Goal: Task Accomplishment & Management: Complete application form

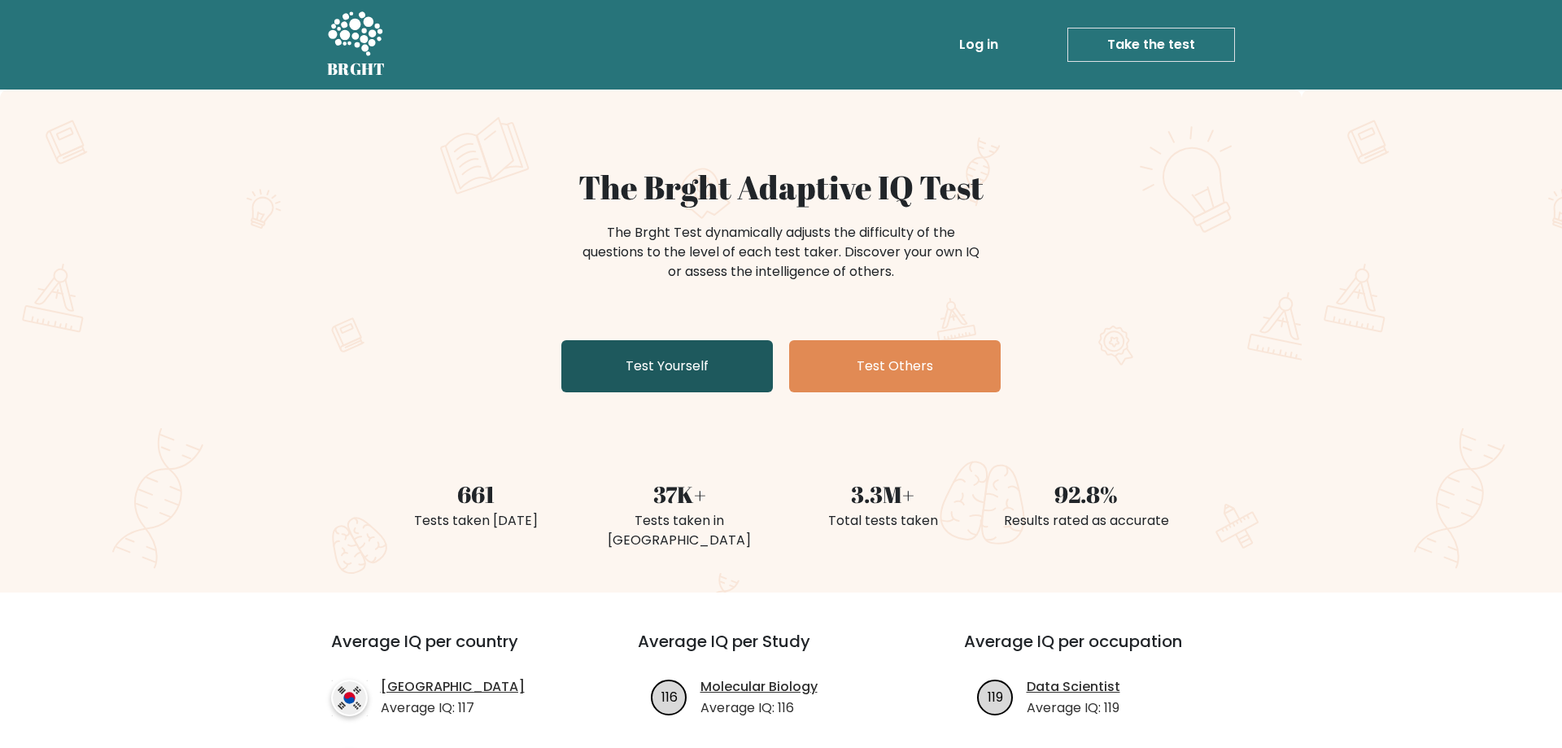
click at [658, 361] on link "Test Yourself" at bounding box center [668, 366] width 212 height 52
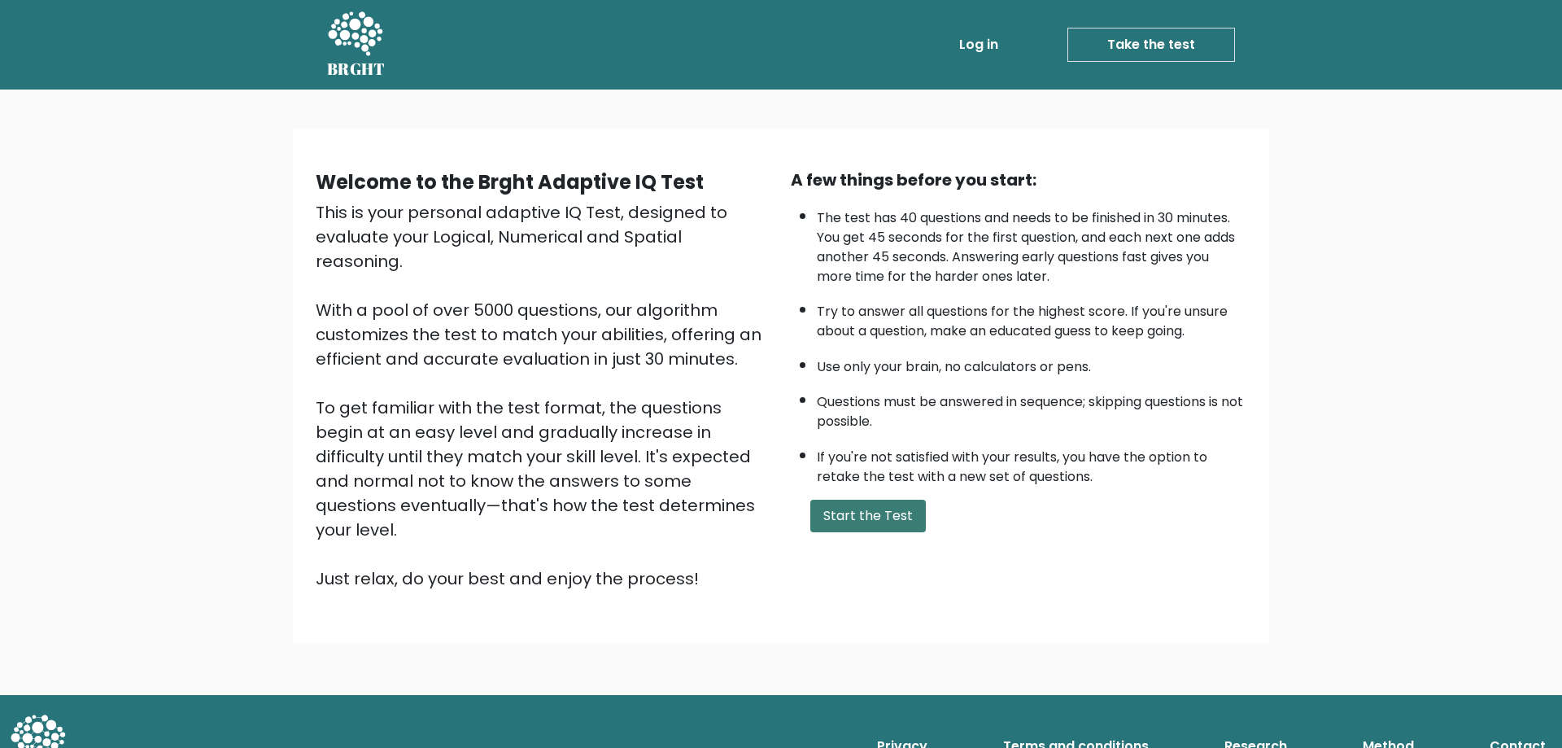
click at [880, 532] on button "Start the Test" at bounding box center [869, 516] width 116 height 33
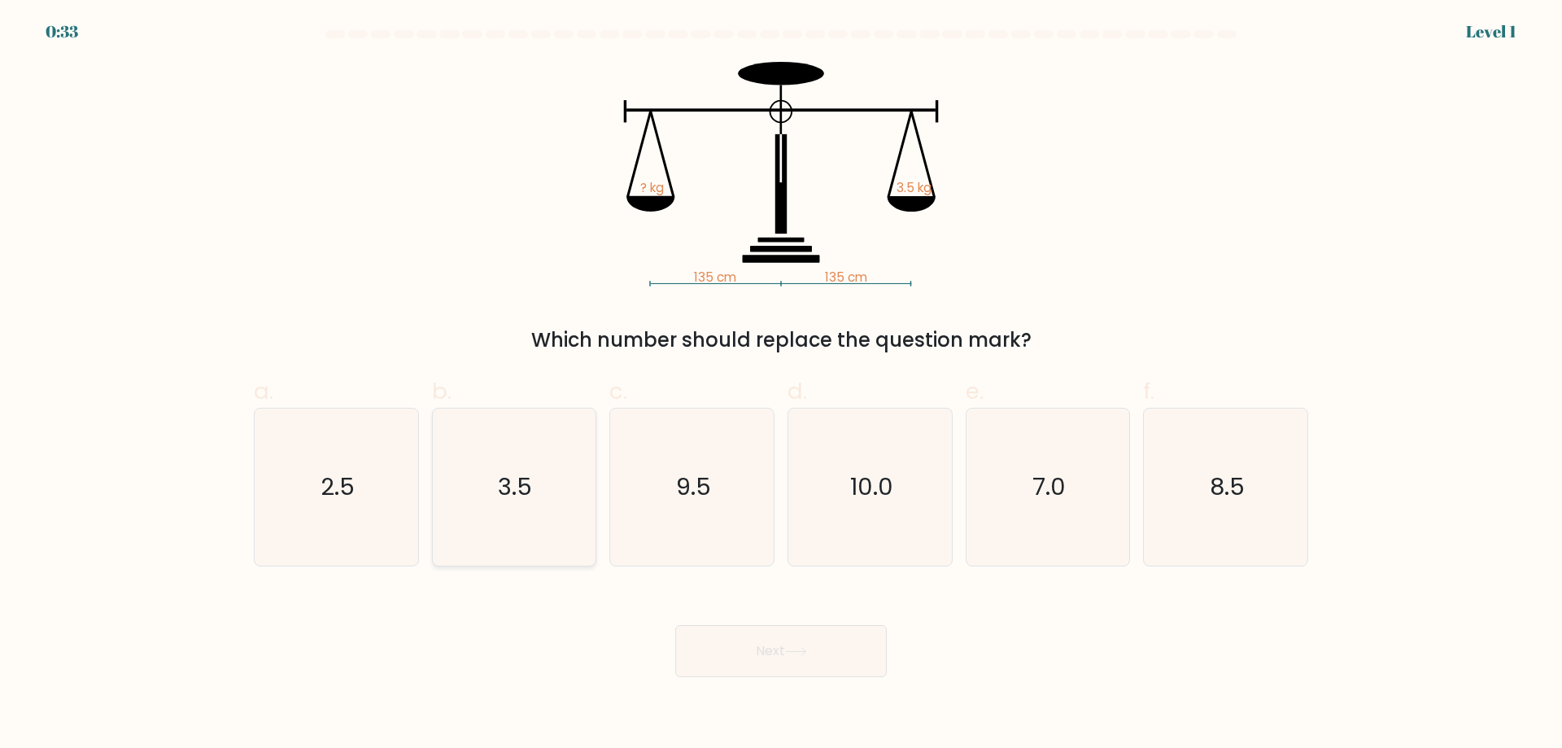
click at [505, 474] on text "3.5" at bounding box center [516, 486] width 34 height 33
click at [781, 385] on input "b. 3.5" at bounding box center [781, 379] width 1 height 11
radio input "true"
click at [775, 649] on button "Next" at bounding box center [781, 651] width 212 height 52
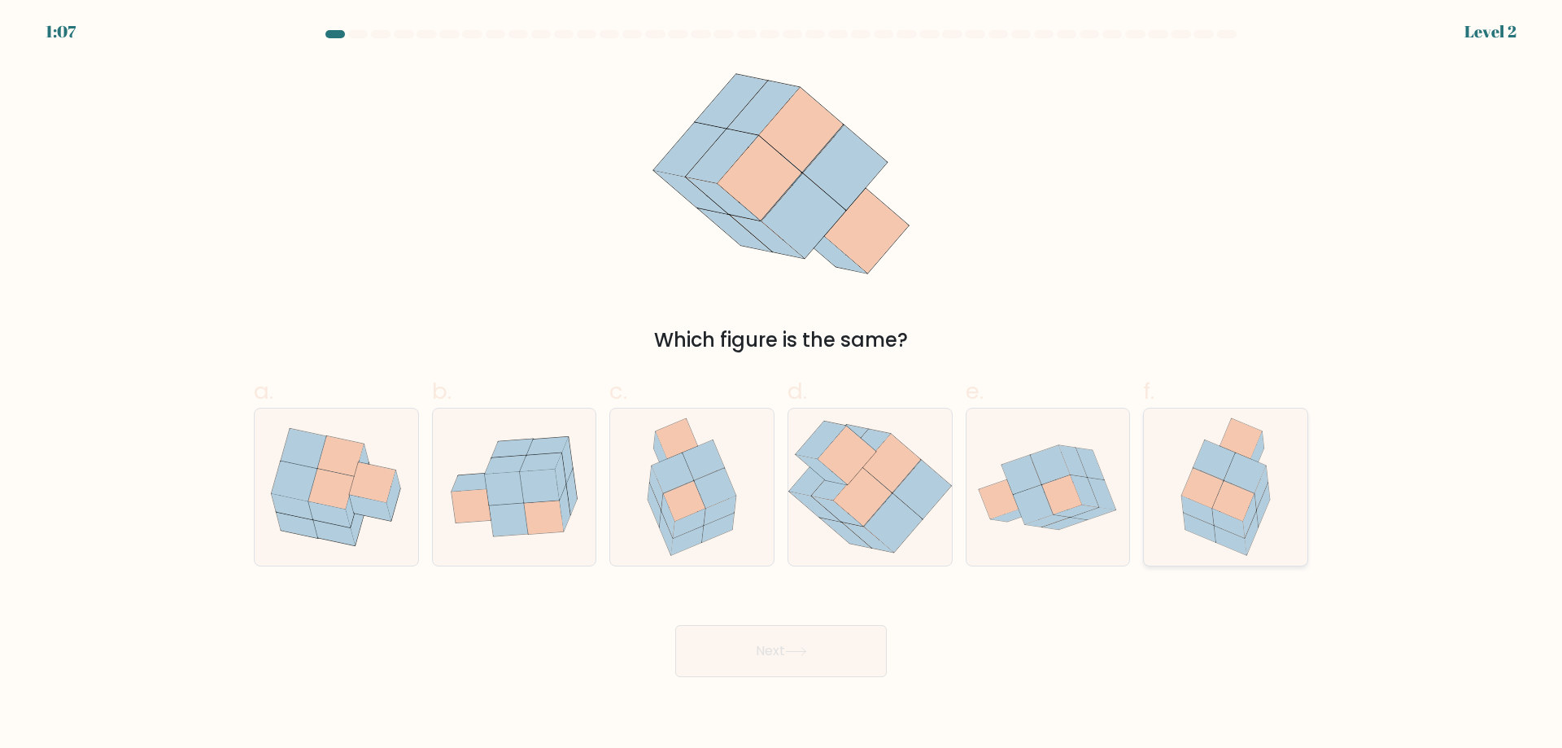
click at [1241, 469] on icon at bounding box center [1246, 473] width 42 height 40
click at [782, 385] on input "f." at bounding box center [781, 379] width 1 height 11
radio input "true"
click at [718, 649] on button "Next" at bounding box center [781, 651] width 212 height 52
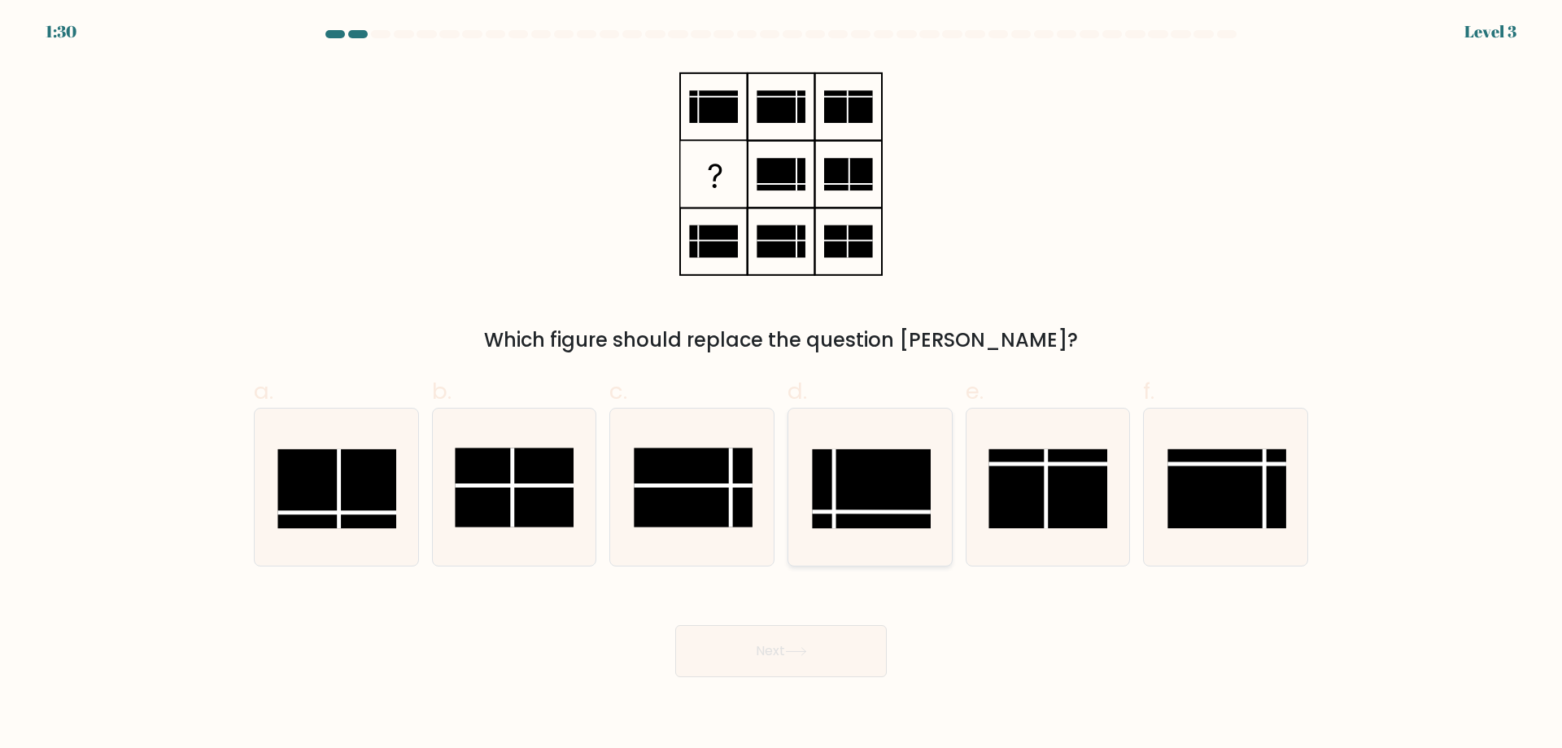
click at [881, 490] on rect at bounding box center [871, 488] width 119 height 79
click at [782, 385] on input "d." at bounding box center [781, 379] width 1 height 11
radio input "true"
click at [802, 624] on div "Next" at bounding box center [781, 631] width 1074 height 91
click at [797, 645] on button "Next" at bounding box center [781, 651] width 212 height 52
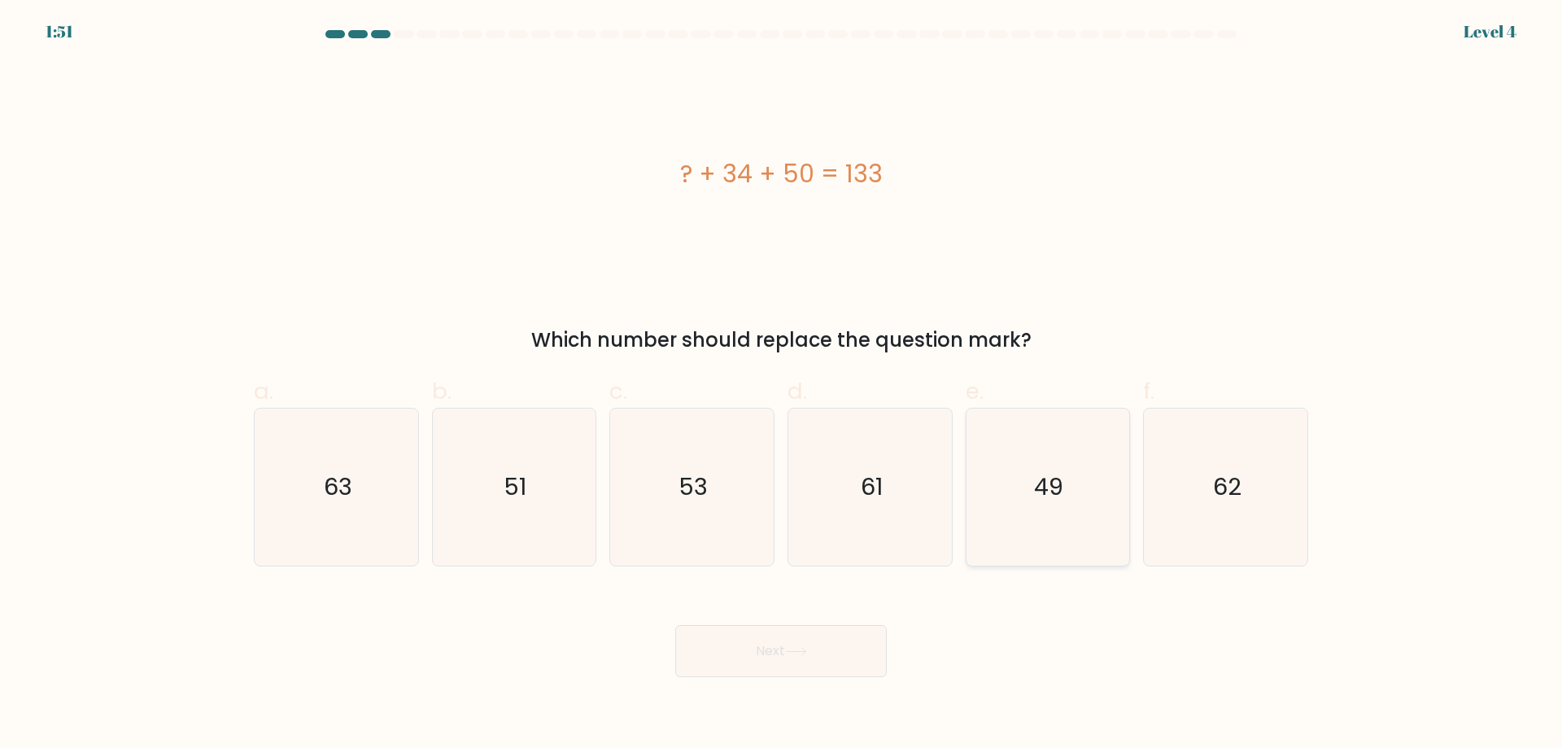
click at [1045, 439] on icon "49" at bounding box center [1047, 487] width 157 height 157
click at [782, 385] on input "e. 49" at bounding box center [781, 379] width 1 height 11
radio input "true"
click at [813, 652] on button "Next" at bounding box center [781, 651] width 212 height 52
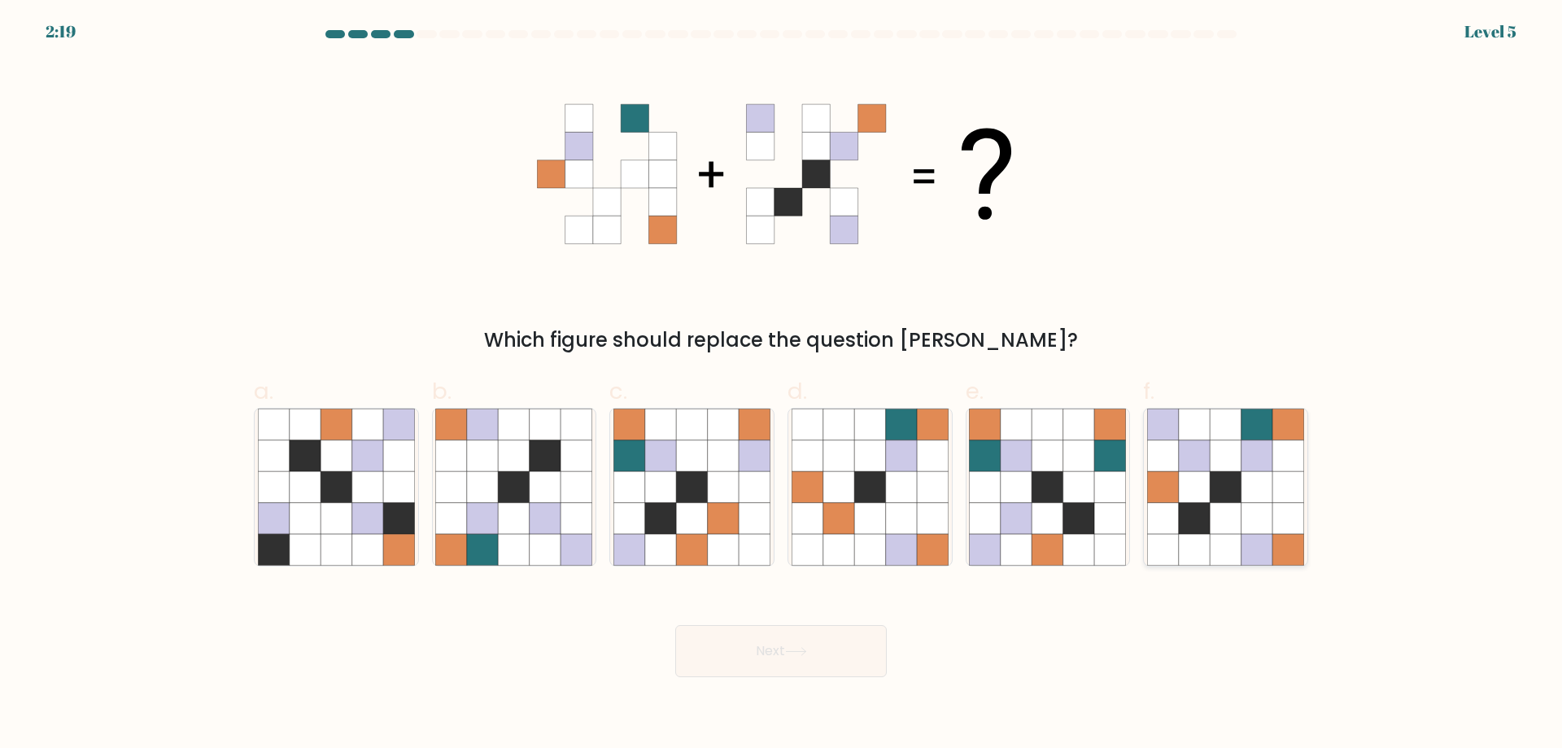
click at [1203, 481] on icon at bounding box center [1194, 486] width 31 height 31
click at [782, 385] on input "f." at bounding box center [781, 379] width 1 height 11
radio input "true"
click at [774, 649] on button "Next" at bounding box center [781, 651] width 212 height 52
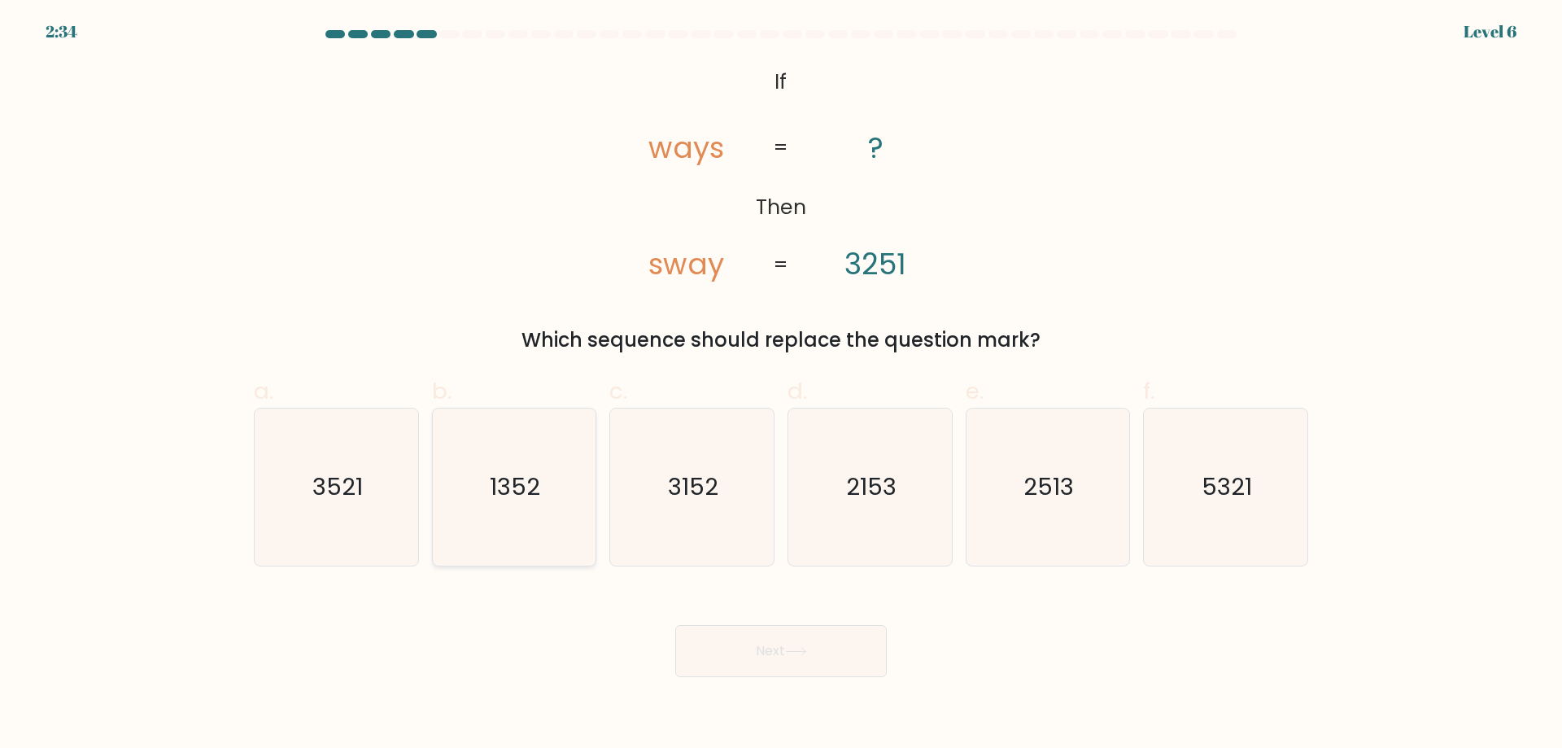
click at [518, 471] on text "1352" at bounding box center [516, 486] width 50 height 33
click at [781, 385] on input "b. 1352" at bounding box center [781, 379] width 1 height 11
radio input "true"
click at [766, 651] on button "Next" at bounding box center [781, 651] width 212 height 52
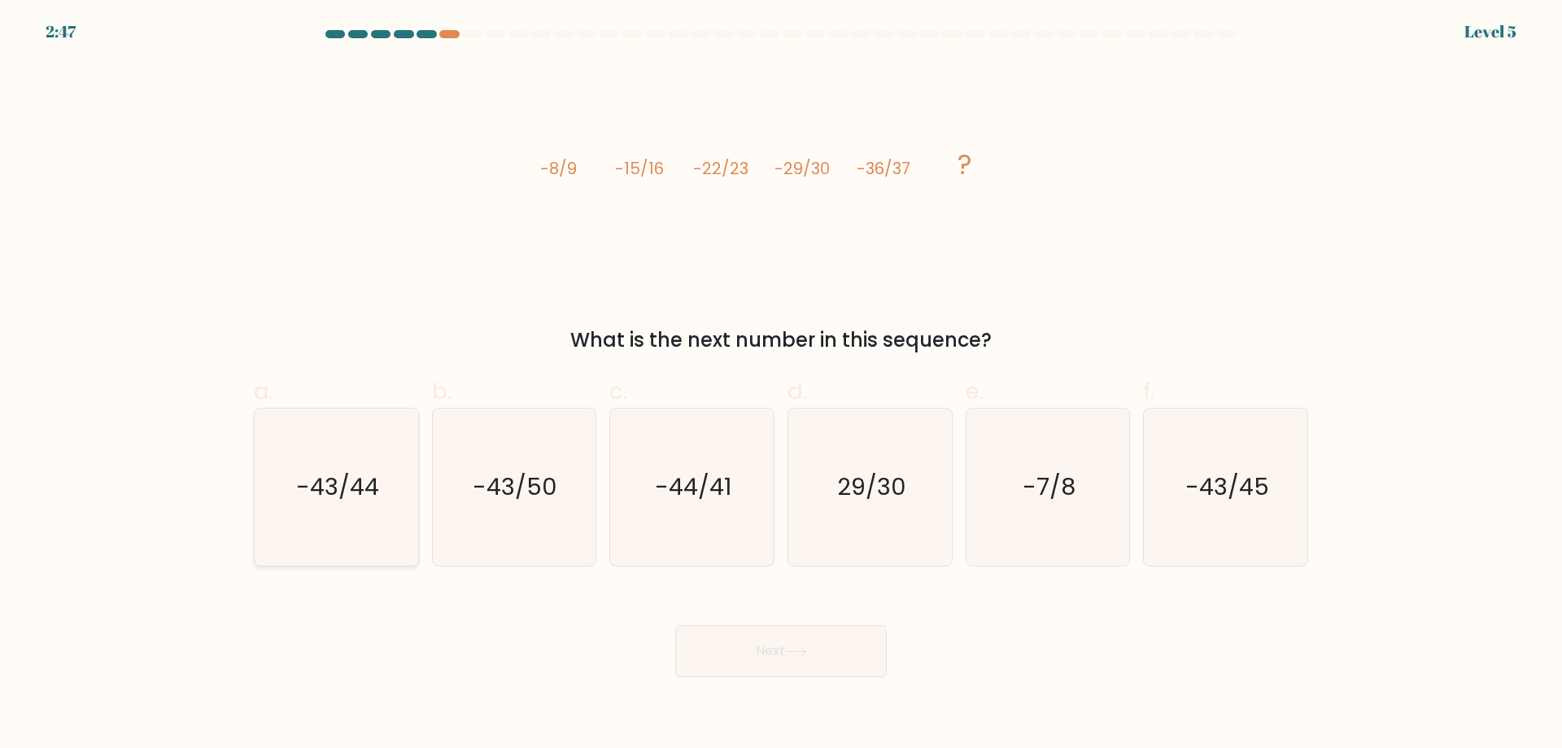
click at [361, 476] on text "-43/44" at bounding box center [337, 486] width 83 height 33
click at [781, 385] on input "a. -43/44" at bounding box center [781, 379] width 1 height 11
radio input "true"
click at [777, 636] on button "Next" at bounding box center [781, 651] width 212 height 52
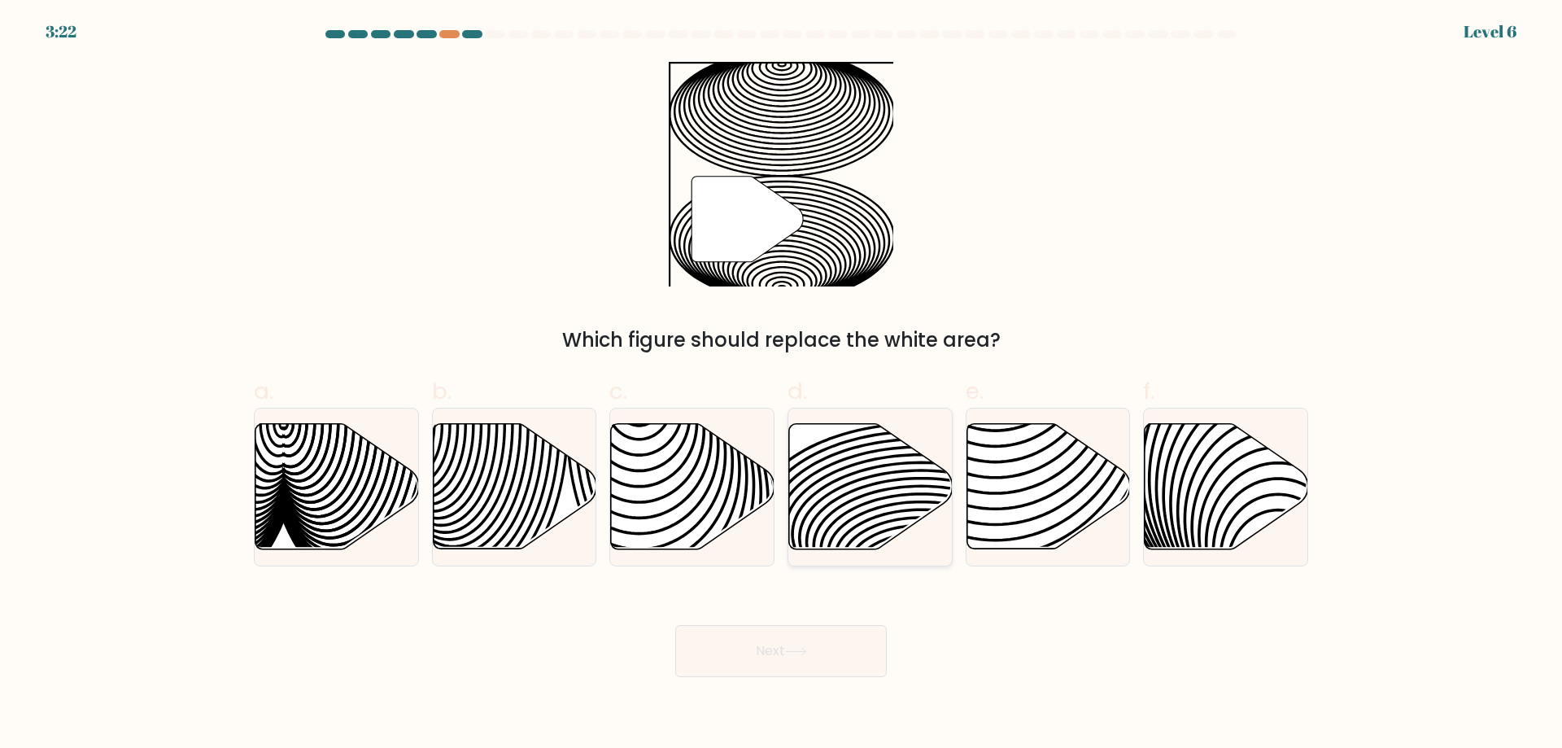
click at [853, 476] on icon at bounding box center [871, 486] width 164 height 125
click at [782, 385] on input "d." at bounding box center [781, 379] width 1 height 11
radio input "true"
click at [806, 631] on button "Next" at bounding box center [781, 651] width 212 height 52
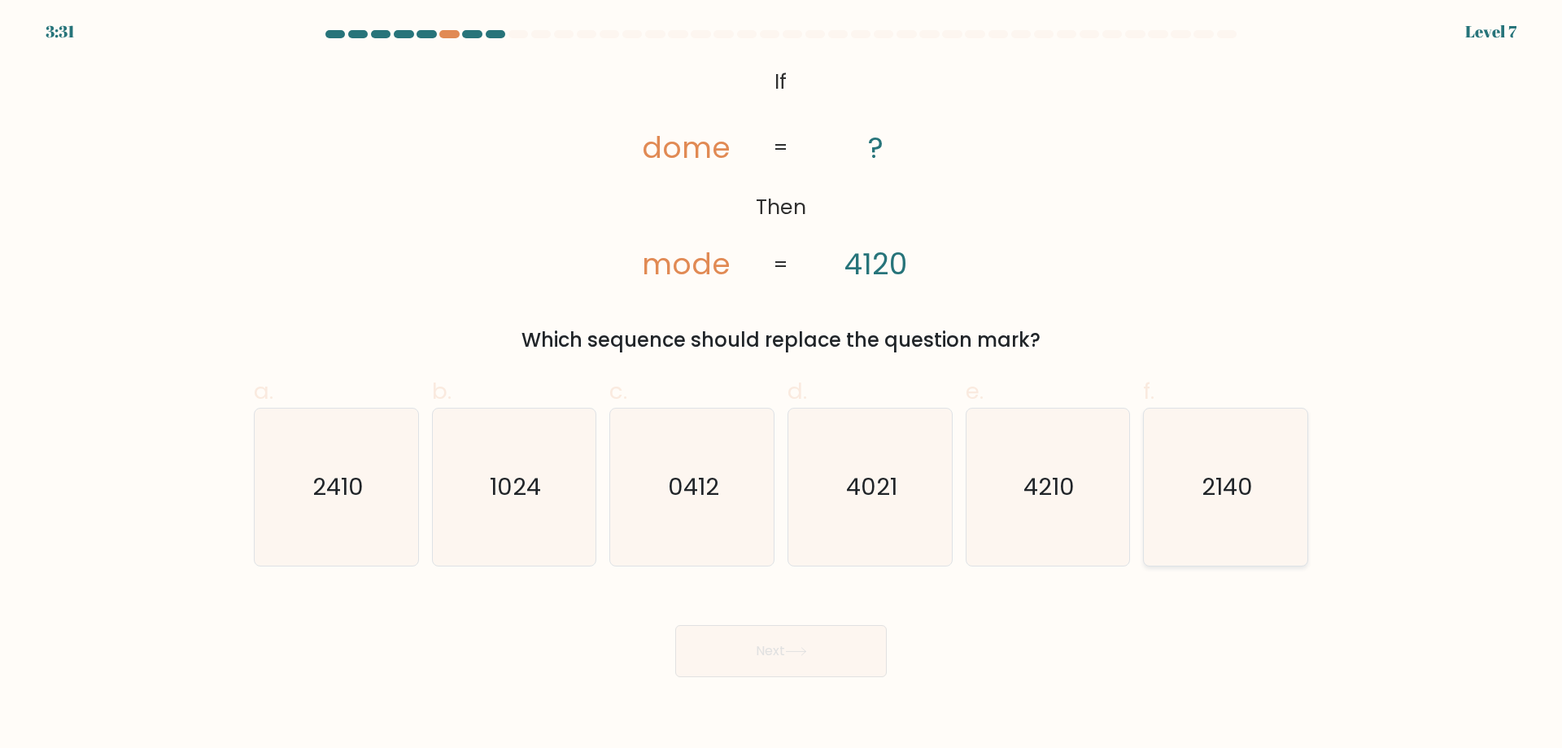
click at [1226, 475] on text "2140" at bounding box center [1227, 486] width 51 height 33
click at [782, 385] on input "f. 2140" at bounding box center [781, 379] width 1 height 11
radio input "true"
click at [749, 658] on button "Next" at bounding box center [781, 651] width 212 height 52
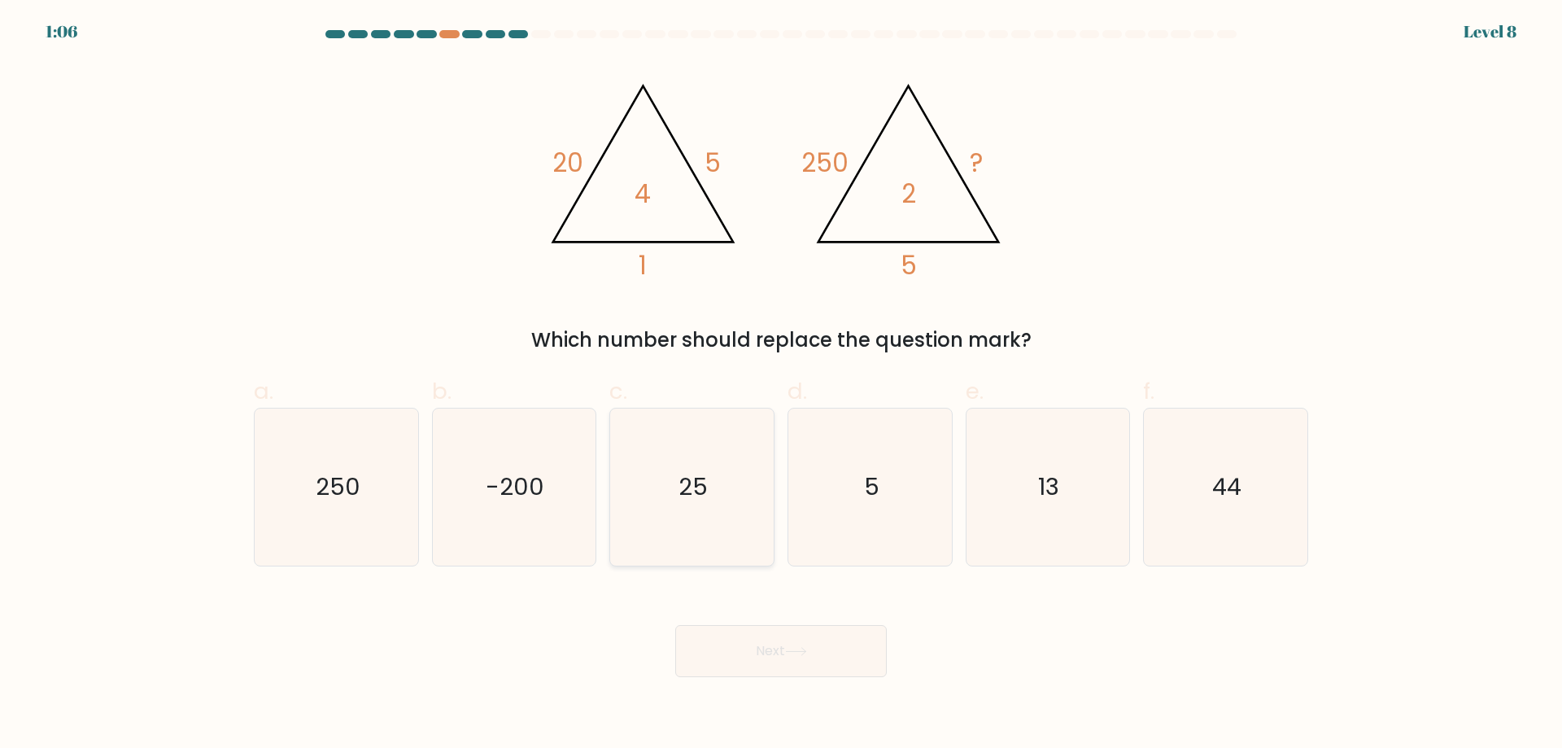
click at [693, 480] on text "25" at bounding box center [694, 486] width 29 height 33
click at [781, 385] on input "c. 25" at bounding box center [781, 379] width 1 height 11
radio input "true"
click at [778, 650] on button "Next" at bounding box center [781, 651] width 212 height 52
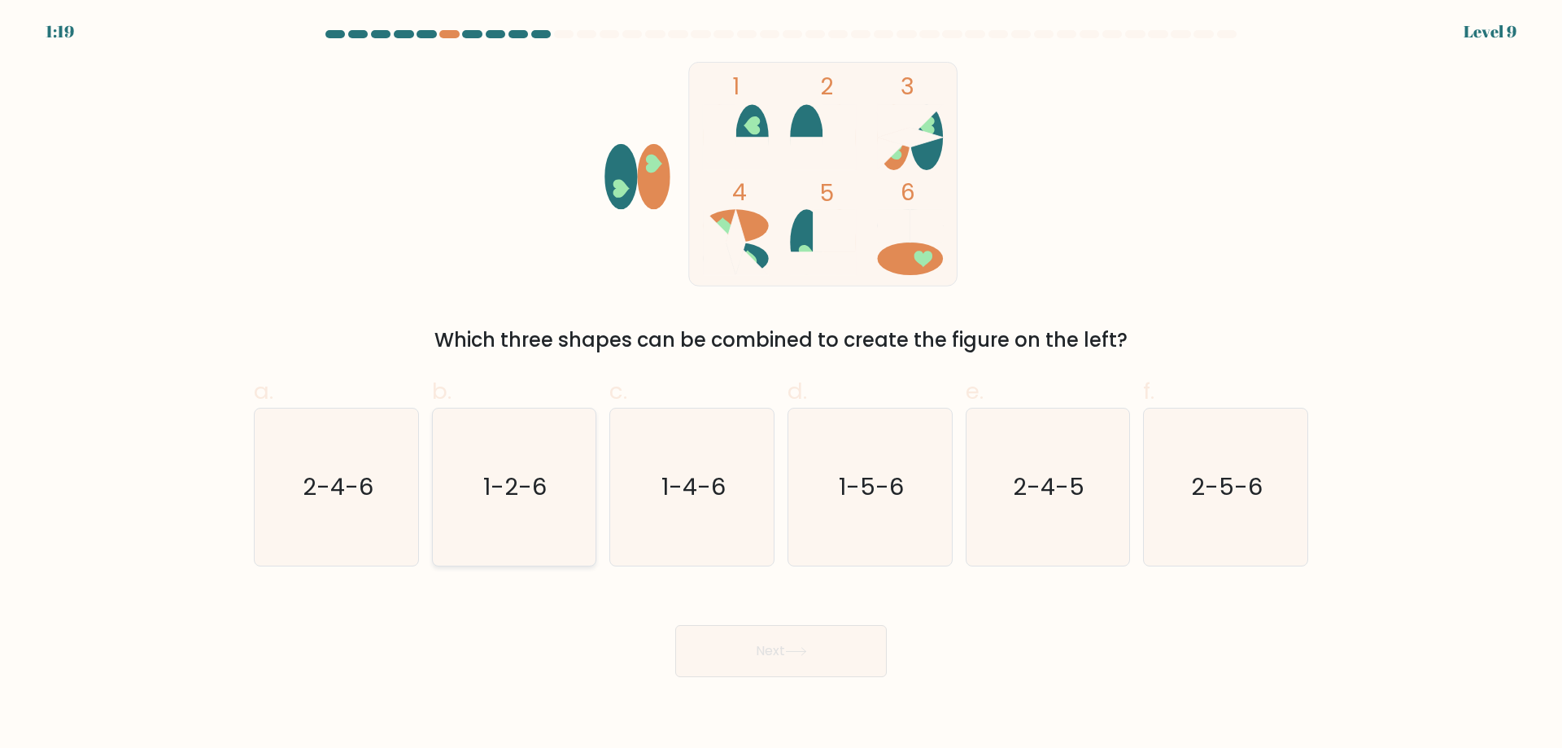
click at [552, 485] on icon "1-2-6" at bounding box center [513, 487] width 157 height 157
click at [781, 385] on input "b. 1-2-6" at bounding box center [781, 379] width 1 height 11
radio input "true"
click at [785, 653] on button "Next" at bounding box center [781, 651] width 212 height 52
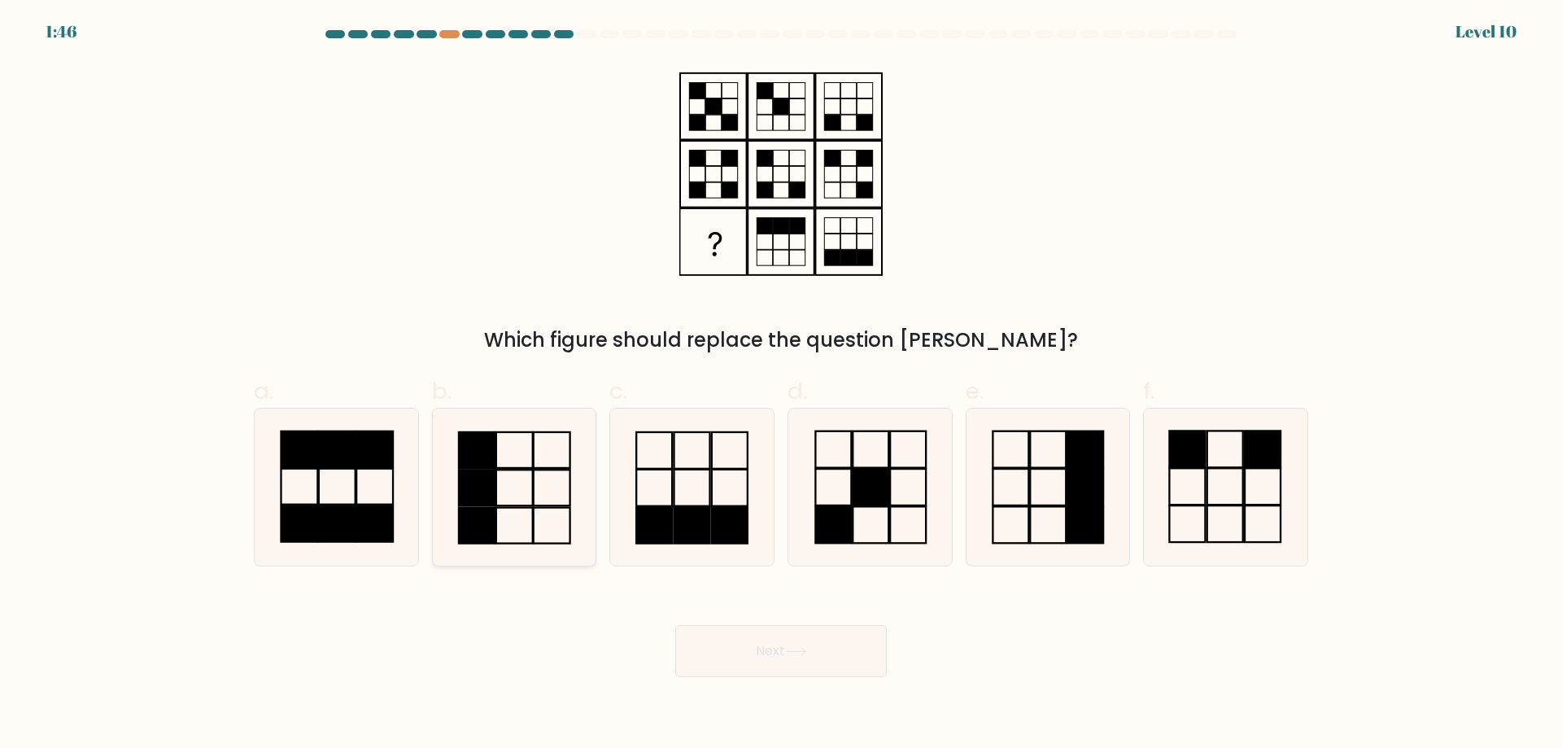
click at [524, 498] on icon at bounding box center [513, 487] width 157 height 157
click at [781, 385] on input "b." at bounding box center [781, 379] width 1 height 11
radio input "true"
click at [785, 655] on button "Next" at bounding box center [781, 651] width 212 height 52
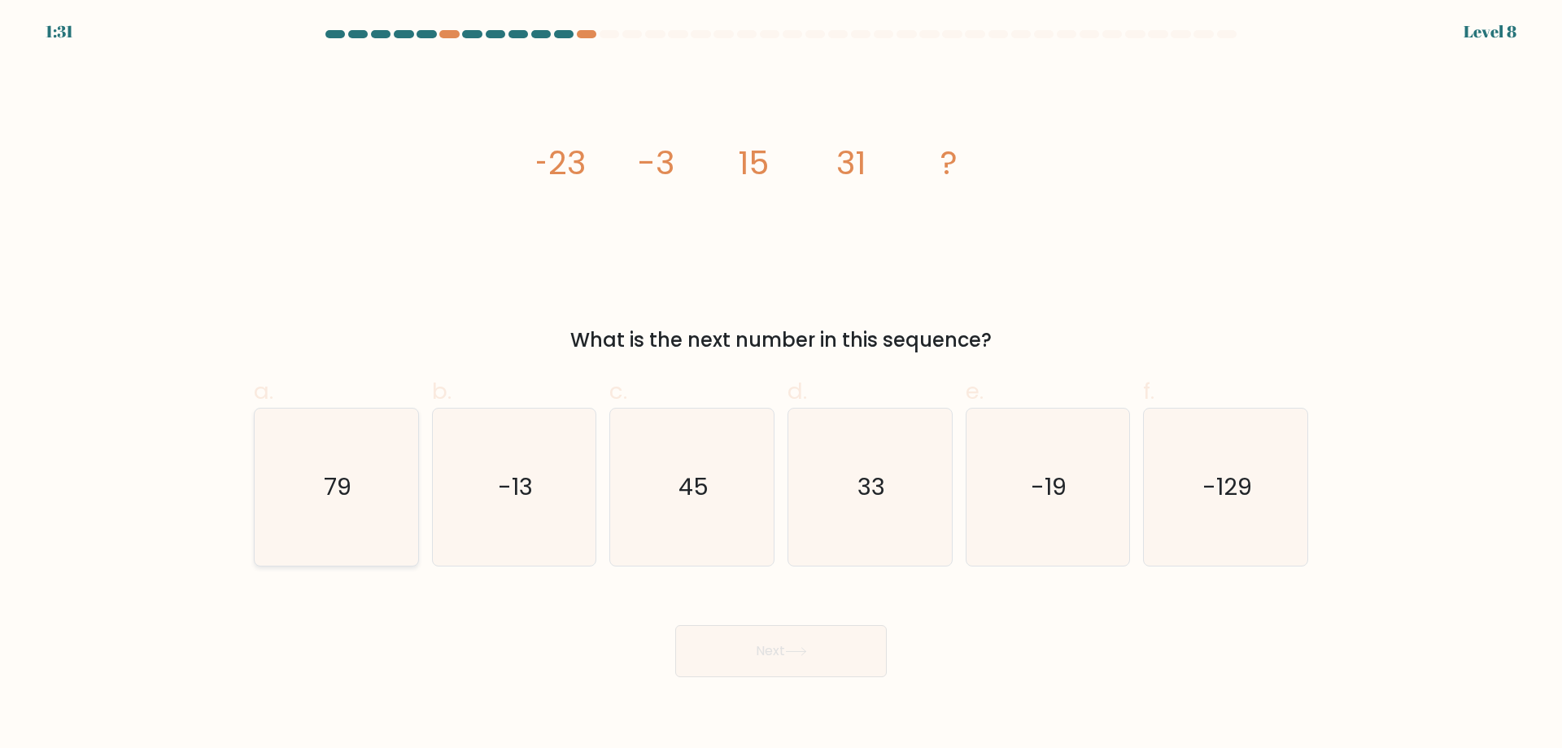
click at [309, 474] on icon "79" at bounding box center [336, 487] width 157 height 157
click at [781, 385] on input "a. 79" at bounding box center [781, 379] width 1 height 11
radio input "true"
click at [863, 649] on button "Next" at bounding box center [781, 651] width 212 height 52
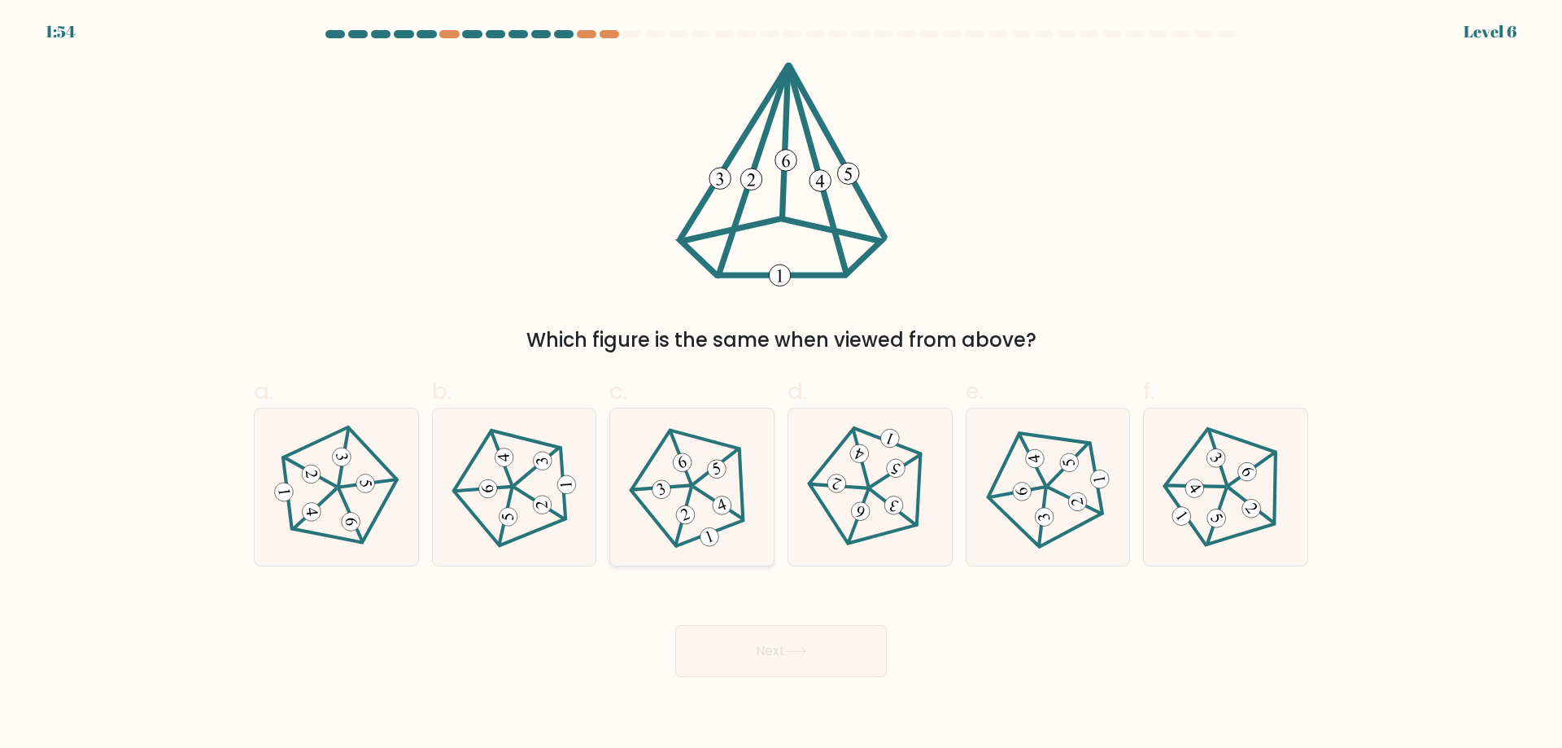
click at [703, 543] on 634 at bounding box center [709, 537] width 24 height 24
click at [781, 385] on input "c." at bounding box center [781, 379] width 1 height 11
radio input "true"
click at [758, 638] on button "Next" at bounding box center [781, 651] width 212 height 52
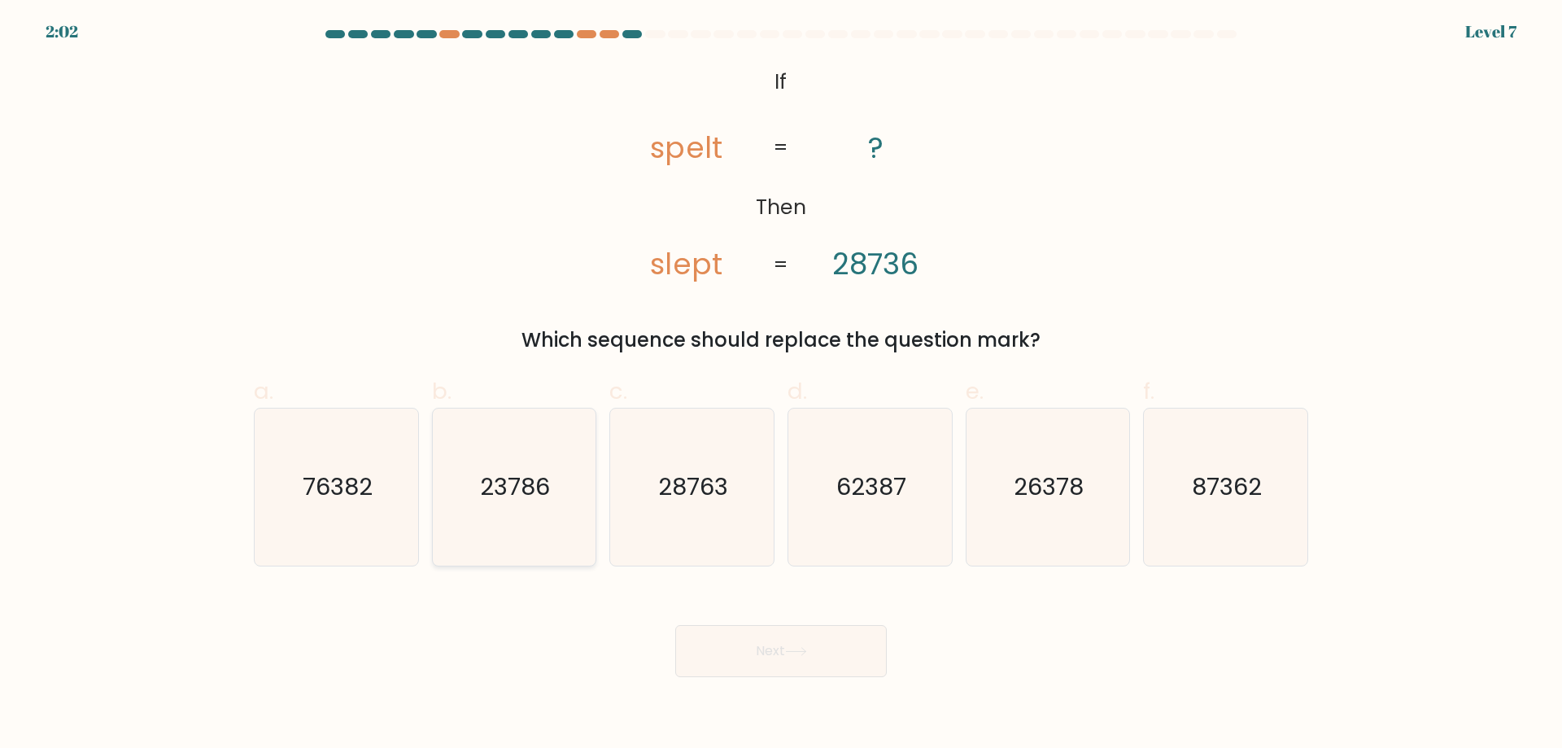
click at [543, 470] on text "23786" at bounding box center [516, 486] width 70 height 33
click at [781, 385] on input "b. 23786" at bounding box center [781, 379] width 1 height 11
radio input "true"
click at [785, 639] on button "Next" at bounding box center [781, 651] width 212 height 52
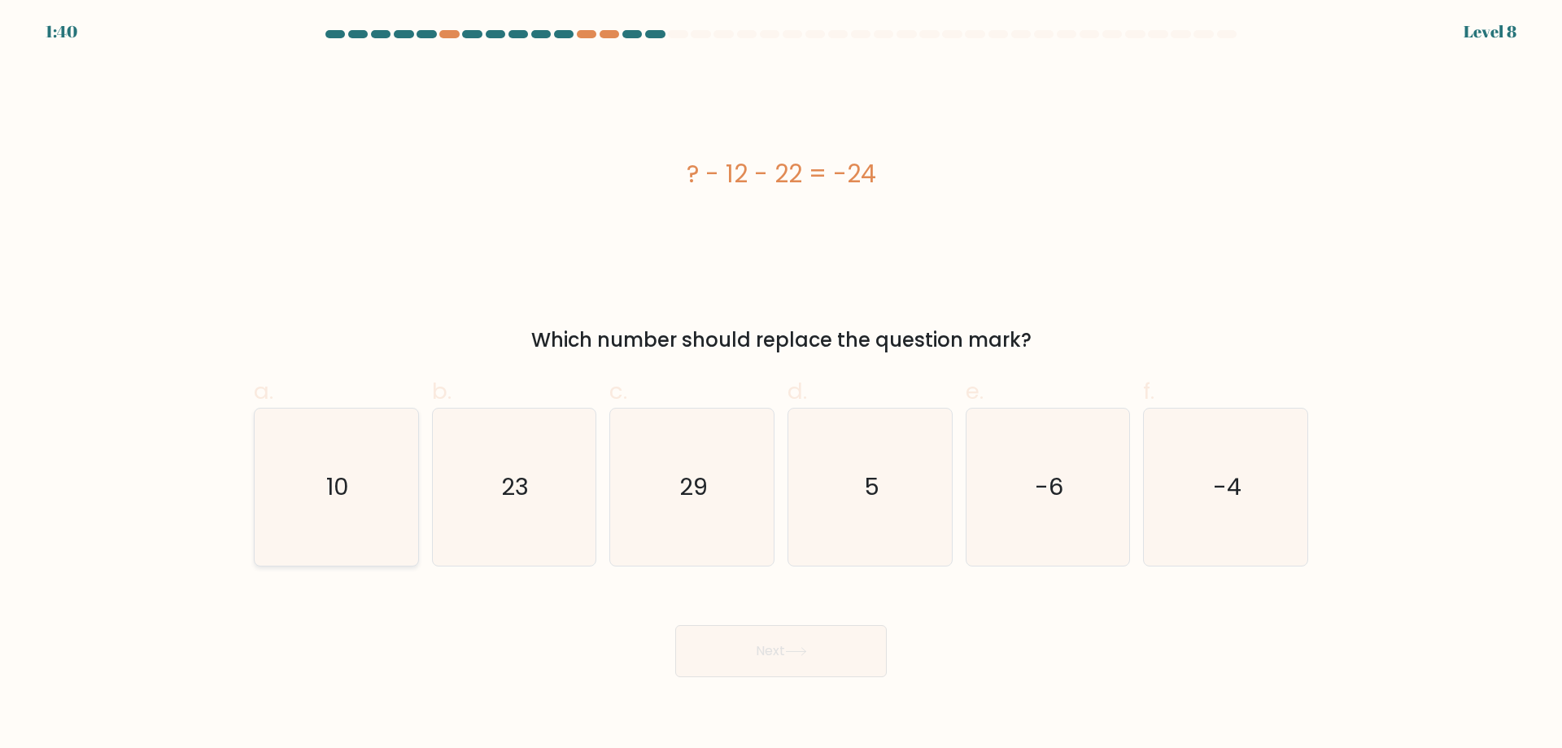
click at [305, 496] on icon "10" at bounding box center [336, 487] width 157 height 157
click at [781, 385] on input "a. 10" at bounding box center [781, 379] width 1 height 11
radio input "true"
click at [842, 641] on button "Next" at bounding box center [781, 651] width 212 height 52
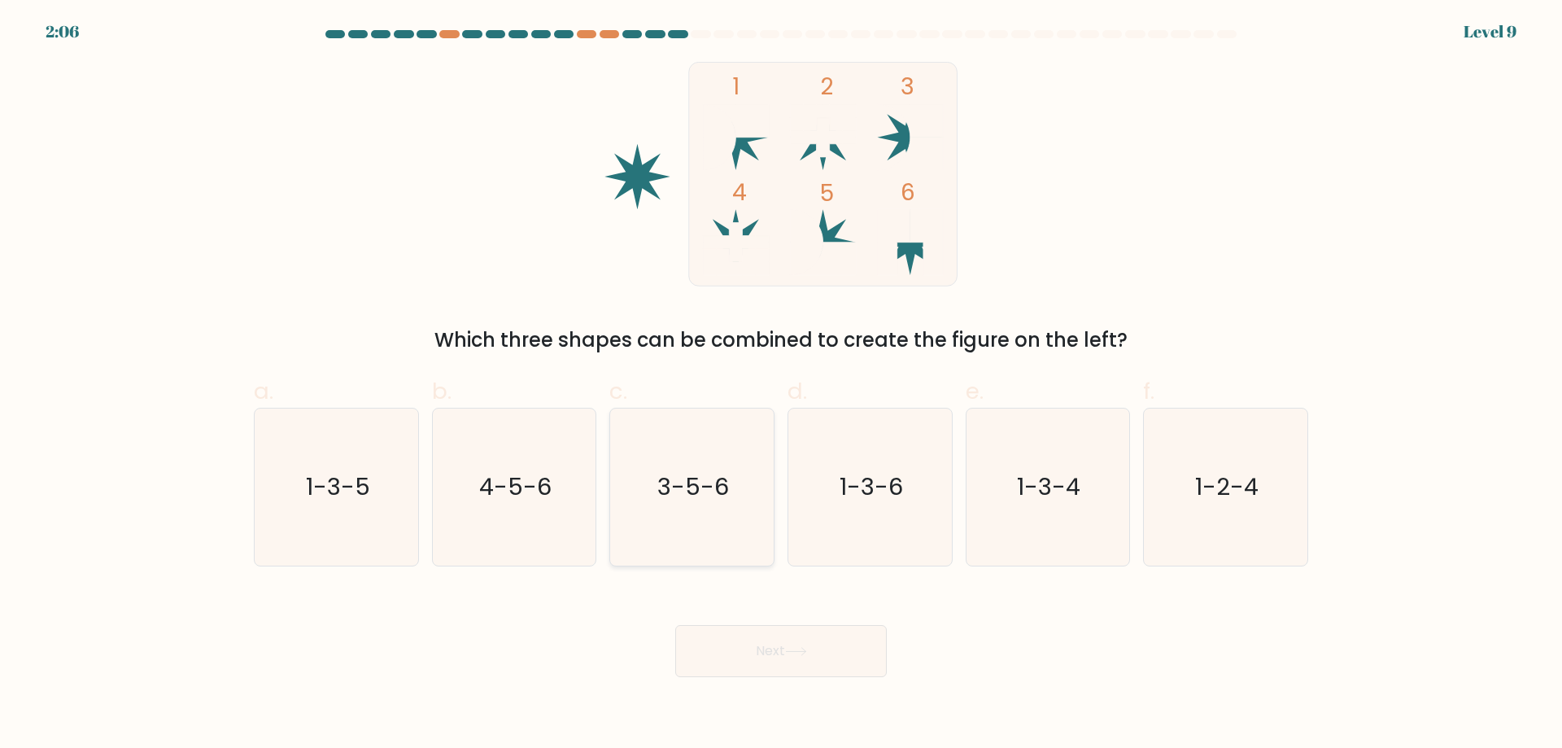
click at [710, 470] on text "3-5-6" at bounding box center [694, 486] width 72 height 33
click at [781, 385] on input "c. 3-5-6" at bounding box center [781, 379] width 1 height 11
radio input "true"
click at [789, 627] on button "Next" at bounding box center [781, 651] width 212 height 52
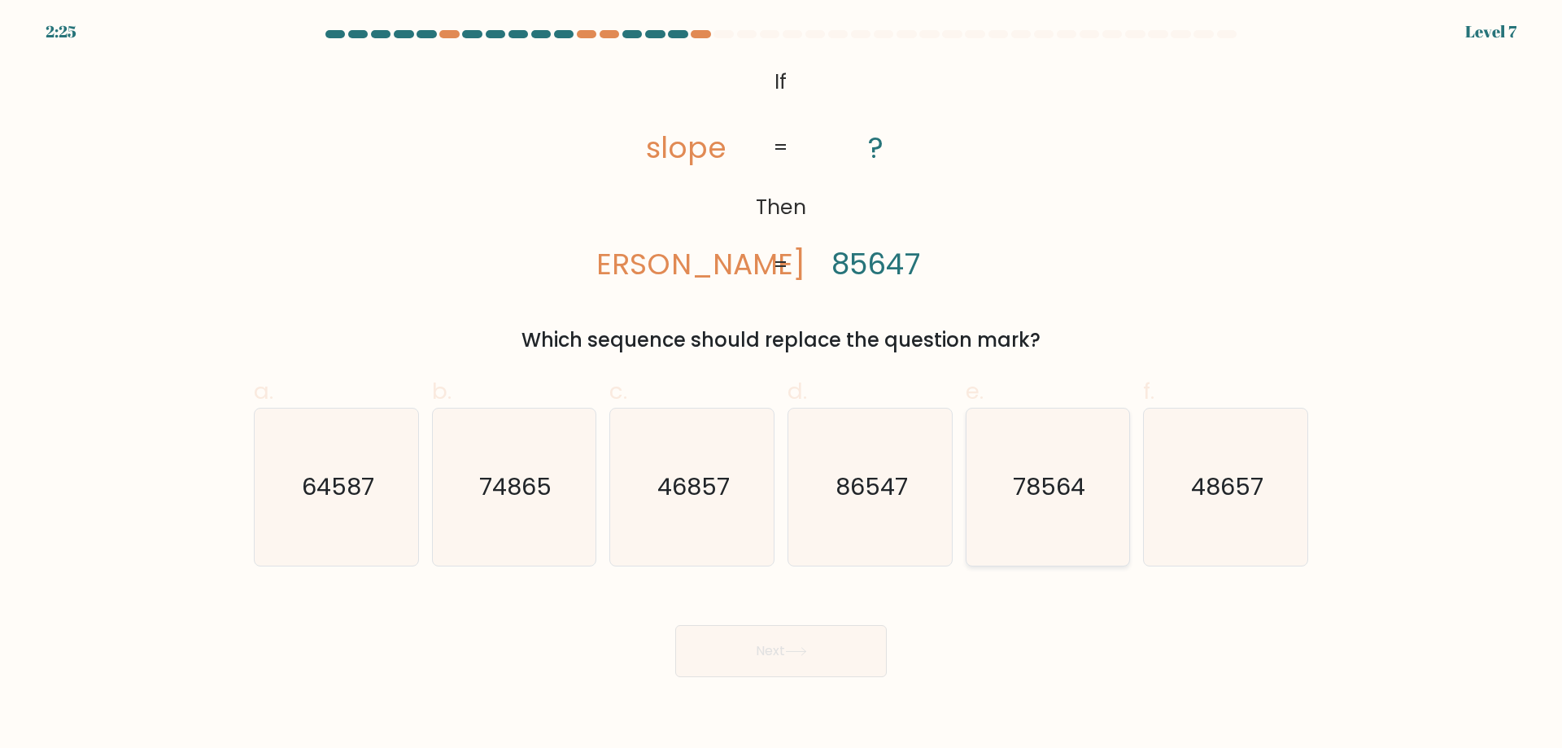
click at [1054, 487] on text "78564" at bounding box center [1049, 486] width 72 height 33
click at [782, 385] on input "e. 78564" at bounding box center [781, 379] width 1 height 11
radio input "true"
click at [780, 646] on button "Next" at bounding box center [781, 651] width 212 height 52
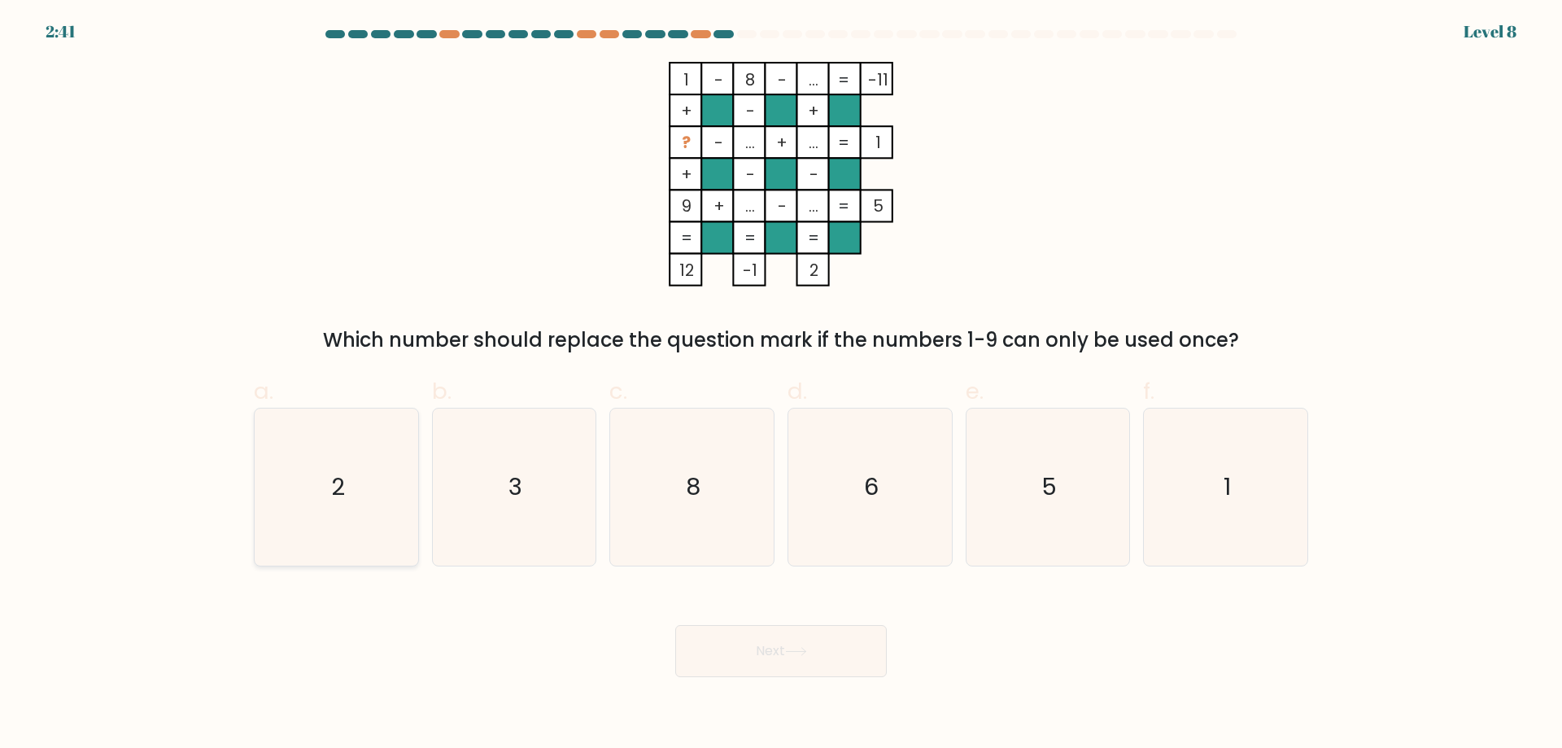
click at [348, 477] on icon "2" at bounding box center [336, 487] width 157 height 157
click at [781, 385] on input "a. 2" at bounding box center [781, 379] width 1 height 11
radio input "true"
click at [807, 649] on icon at bounding box center [796, 651] width 22 height 9
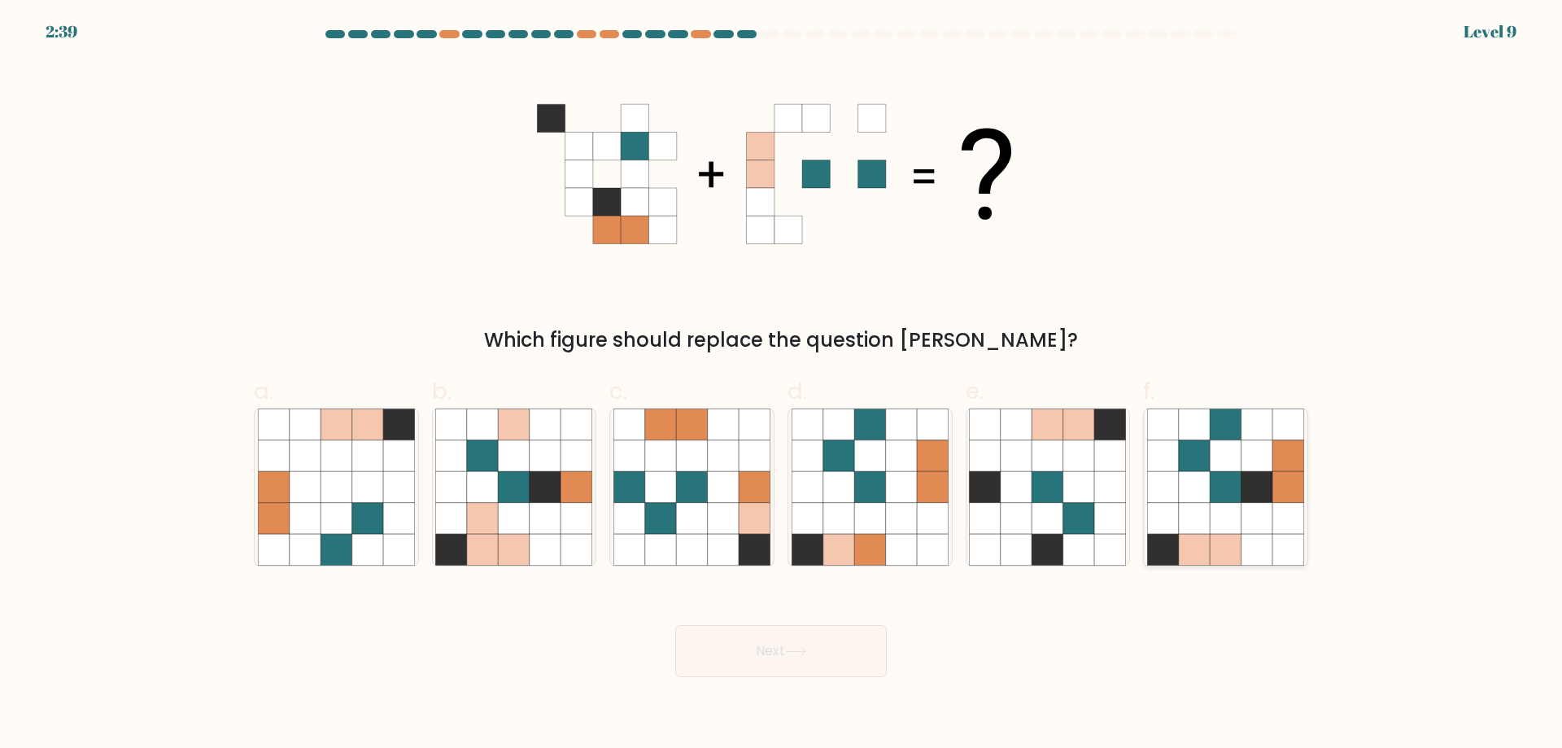
click at [1210, 490] on icon at bounding box center [1194, 486] width 31 height 31
click at [782, 385] on input "f." at bounding box center [781, 379] width 1 height 11
radio input "true"
click at [783, 642] on button "Next" at bounding box center [781, 651] width 212 height 52
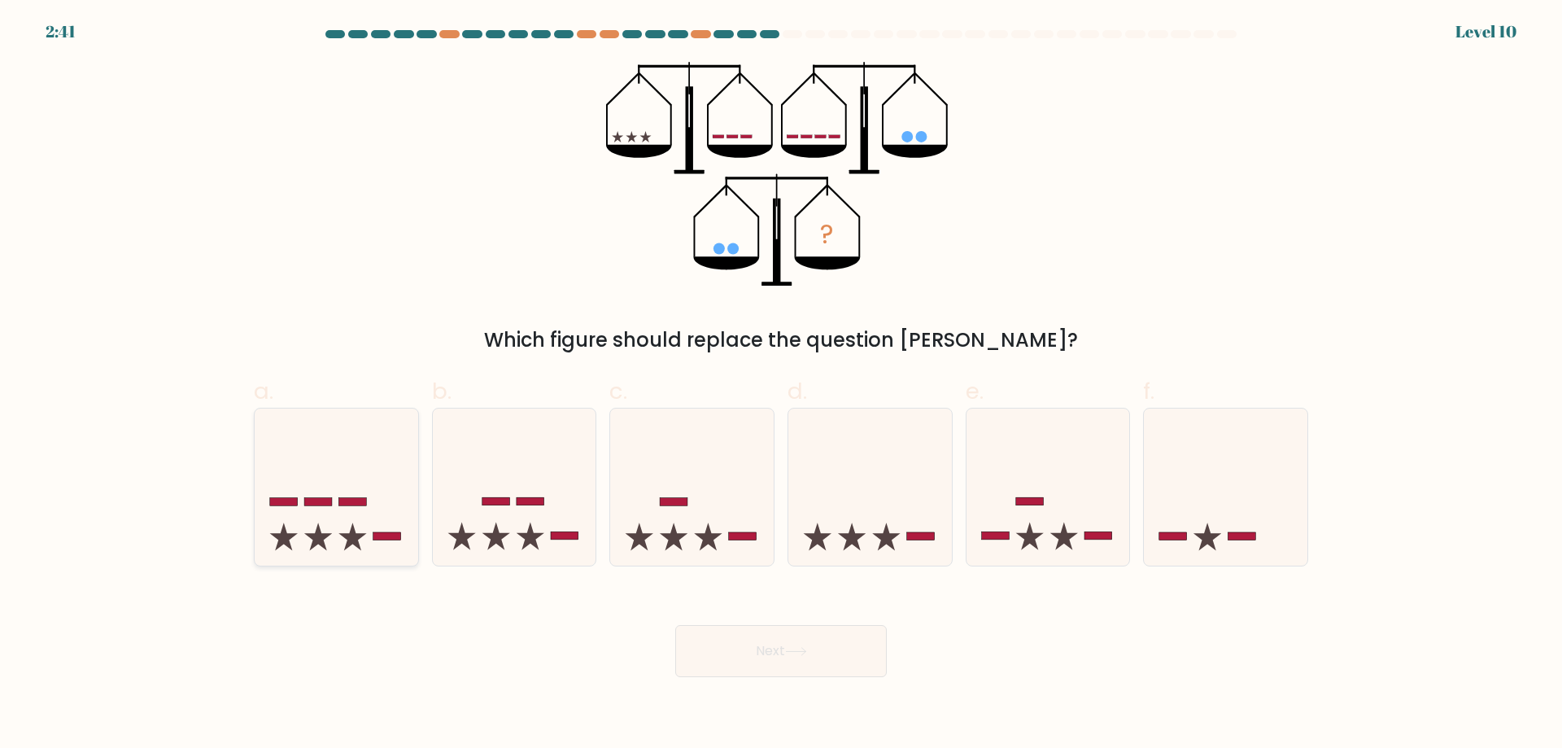
click at [312, 532] on icon at bounding box center [337, 486] width 164 height 135
click at [781, 385] on input "a." at bounding box center [781, 379] width 1 height 11
radio input "true"
click at [787, 640] on button "Next" at bounding box center [781, 651] width 212 height 52
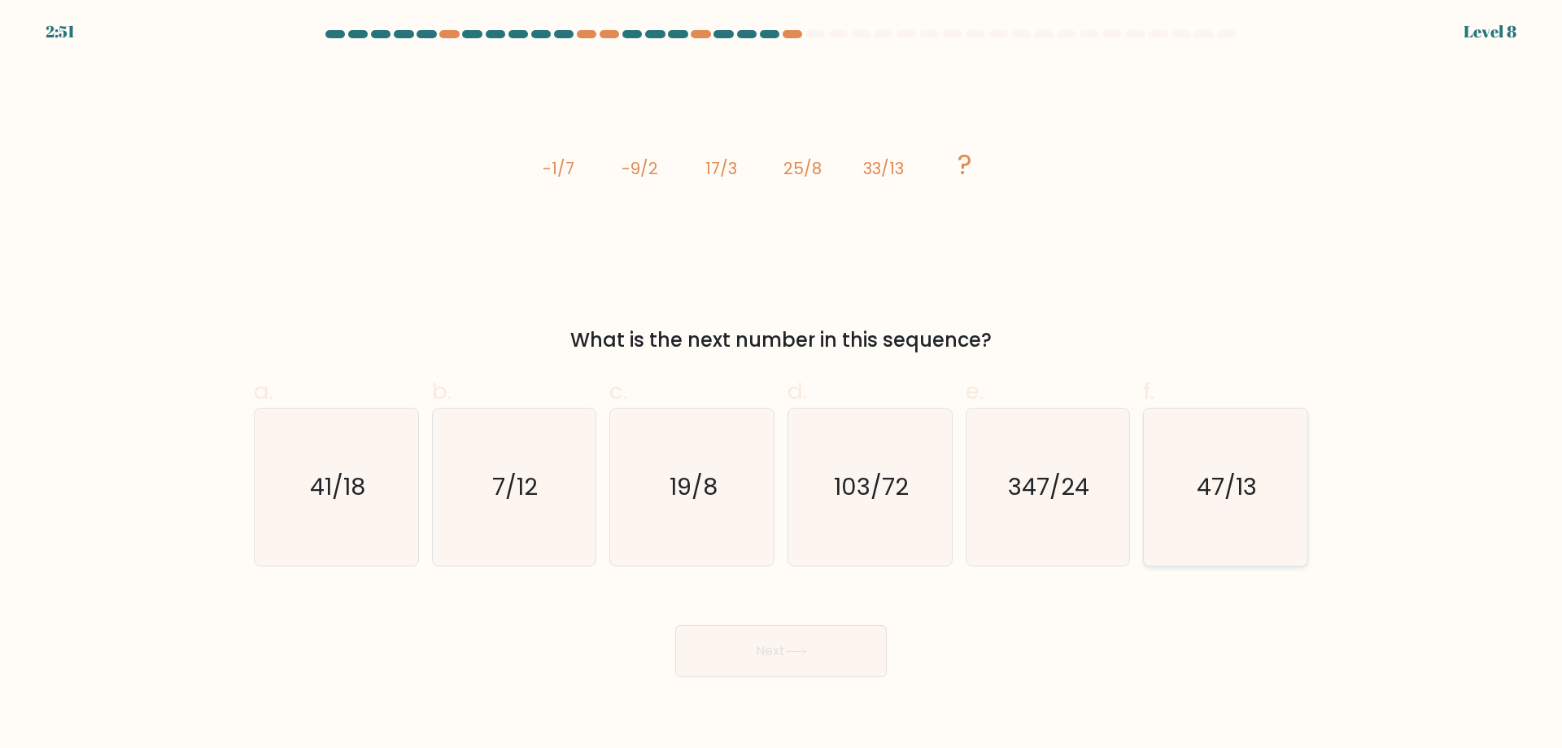
click at [1265, 472] on icon "47/13" at bounding box center [1225, 487] width 157 height 157
click at [765, 627] on button "Next" at bounding box center [781, 651] width 212 height 52
click at [351, 470] on text "41/18" at bounding box center [337, 486] width 55 height 33
click at [781, 385] on input "a. 41/18" at bounding box center [781, 379] width 1 height 11
radio input "true"
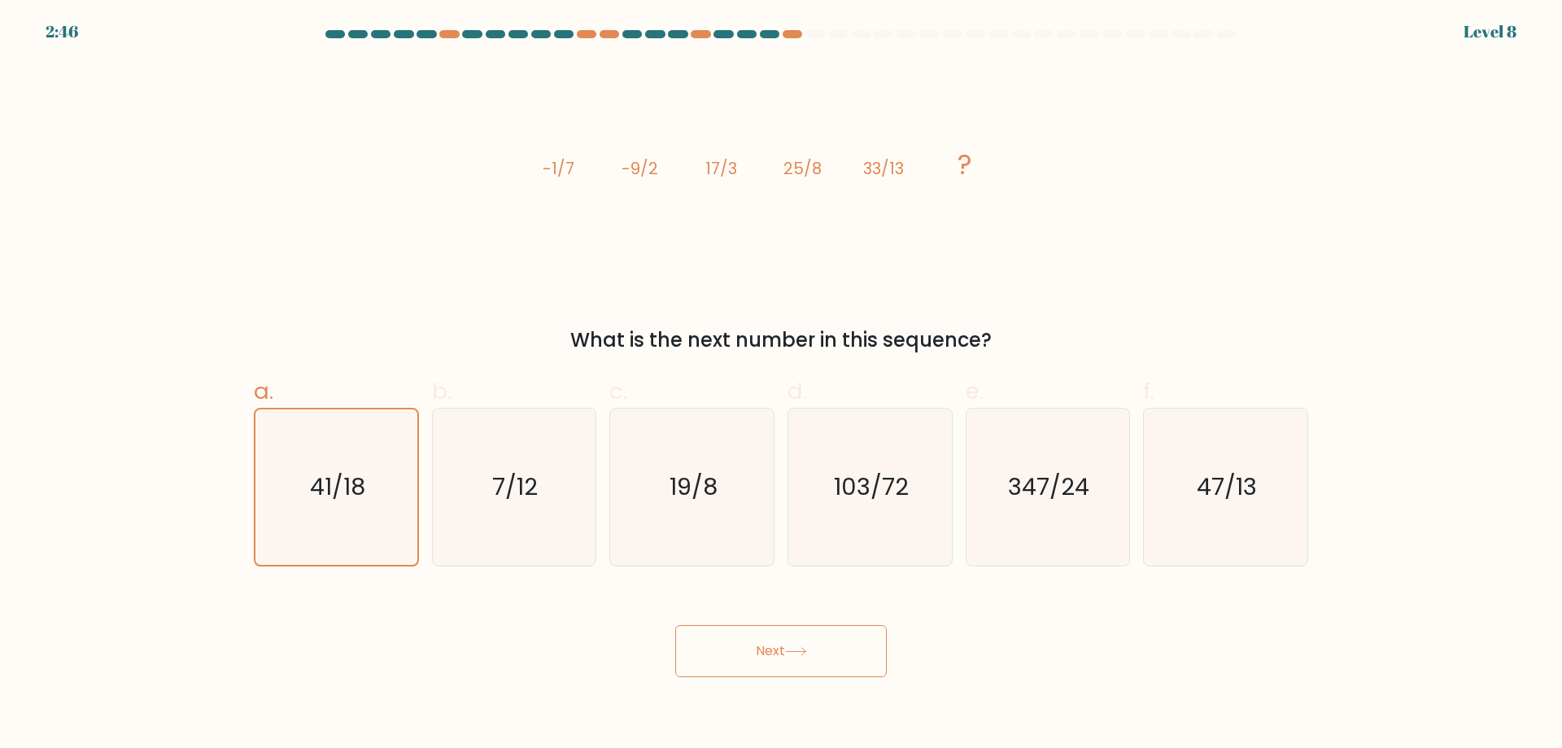
click at [805, 644] on button "Next" at bounding box center [781, 651] width 212 height 52
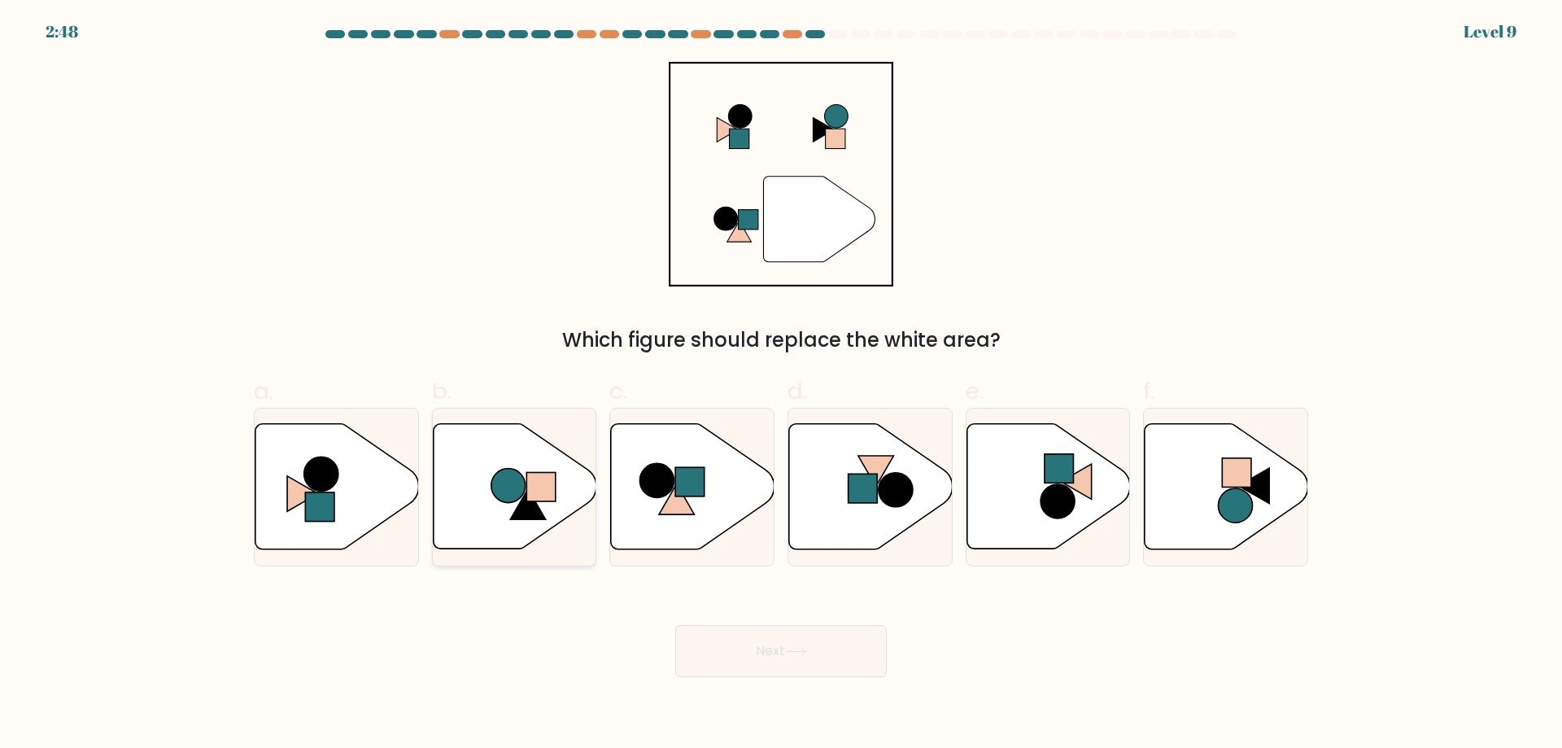
click at [511, 469] on circle at bounding box center [509, 486] width 34 height 34
click at [781, 385] on input "b." at bounding box center [781, 379] width 1 height 11
radio input "true"
click at [311, 480] on circle at bounding box center [321, 474] width 34 height 34
click at [781, 385] on input "a." at bounding box center [781, 379] width 1 height 11
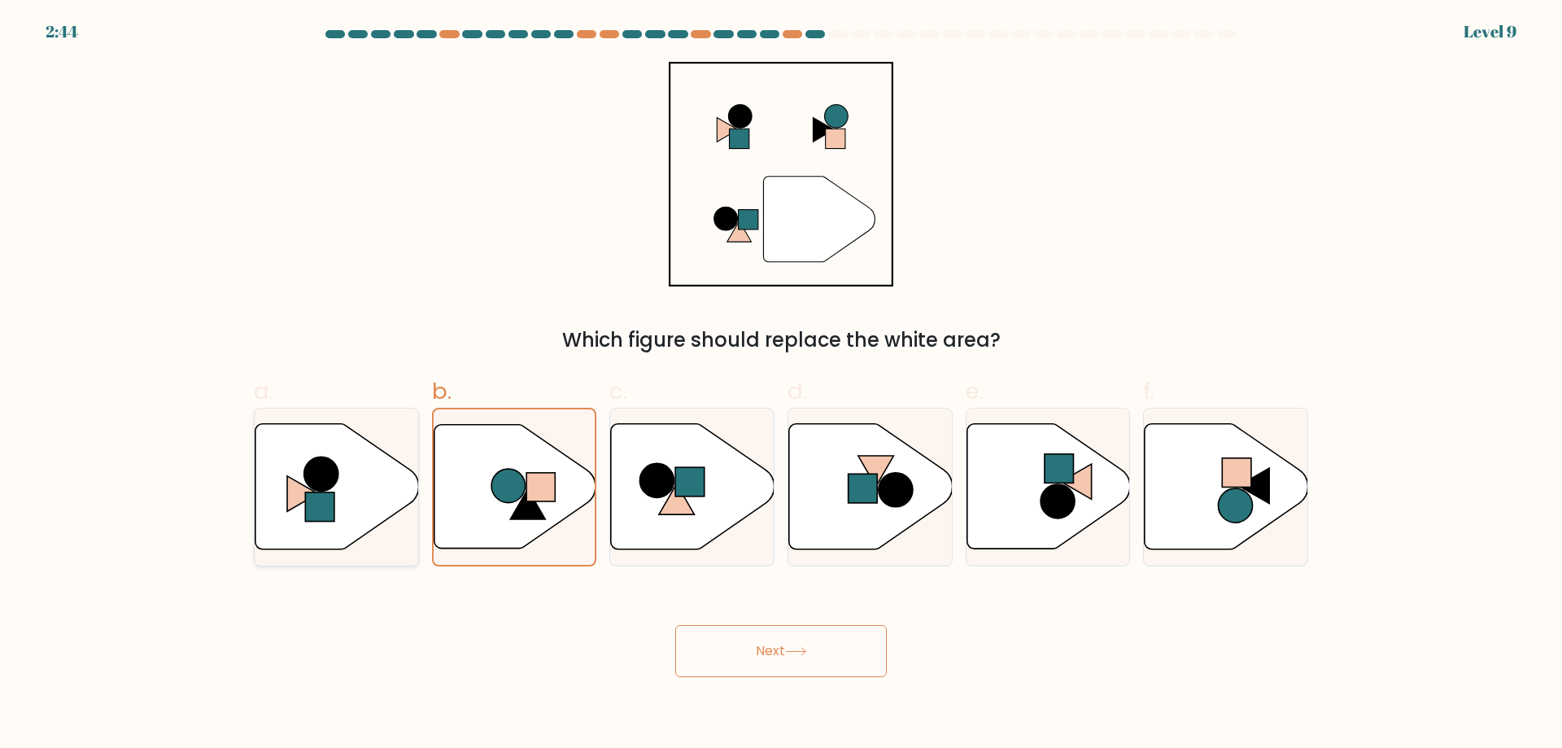
radio input "true"
click at [767, 649] on button "Next" at bounding box center [781, 651] width 212 height 52
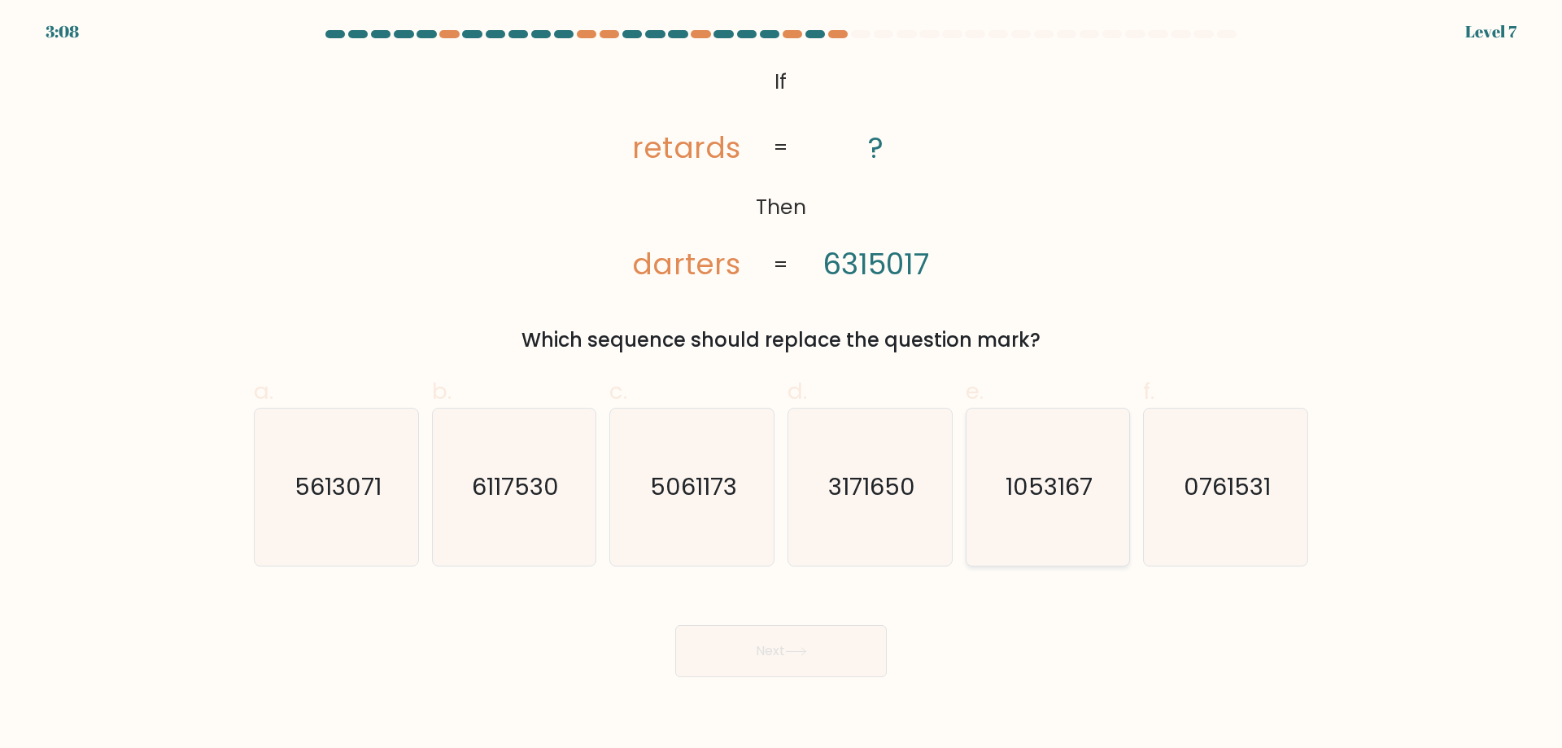
click at [1077, 491] on text "1053167" at bounding box center [1049, 486] width 87 height 33
click at [782, 385] on input "e. 1053167" at bounding box center [781, 379] width 1 height 11
radio input "true"
click at [802, 655] on icon at bounding box center [796, 651] width 22 height 9
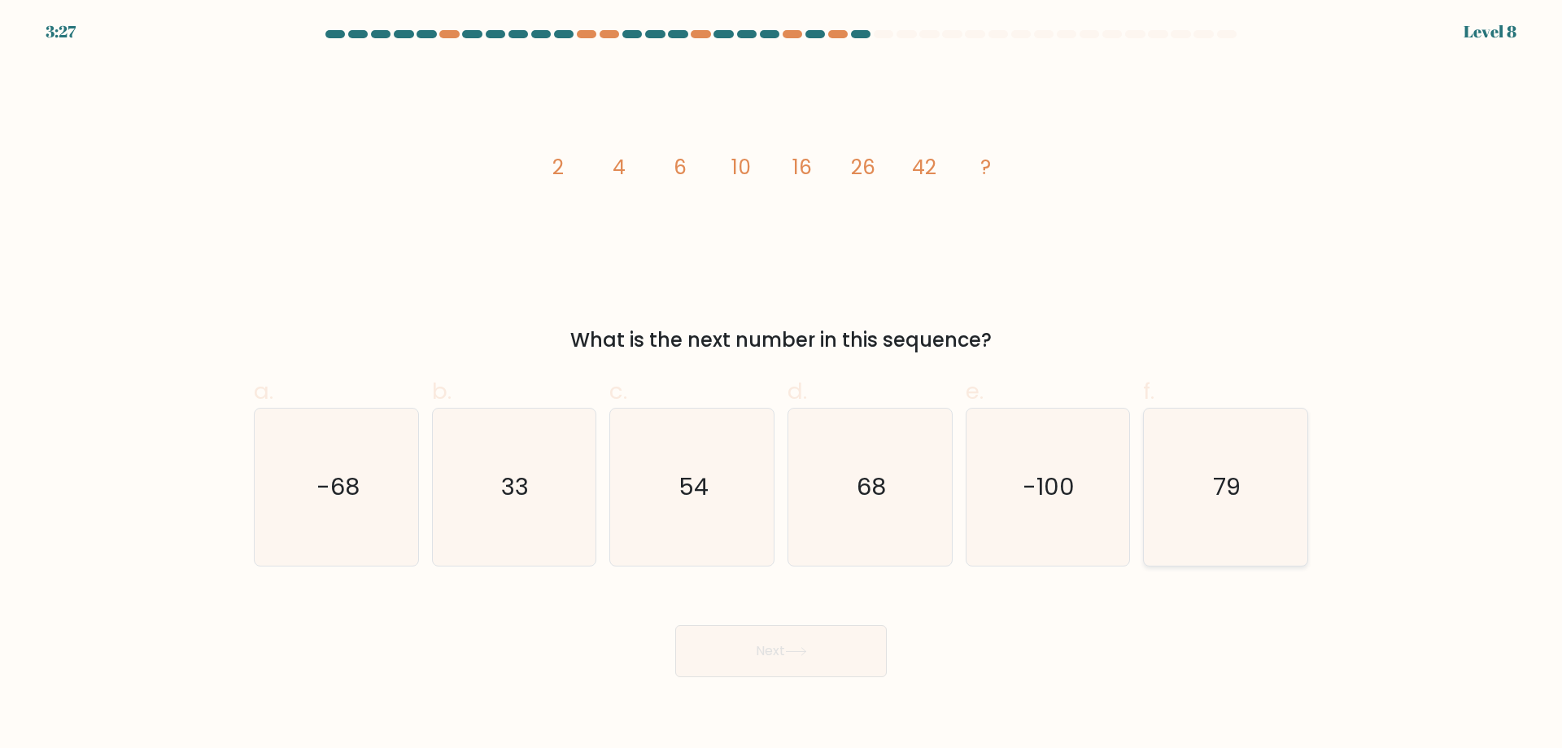
click at [1230, 442] on icon "79" at bounding box center [1225, 487] width 157 height 157
click at [782, 385] on input "f. 79" at bounding box center [781, 379] width 1 height 11
radio input "true"
click at [827, 645] on button "Next" at bounding box center [781, 651] width 212 height 52
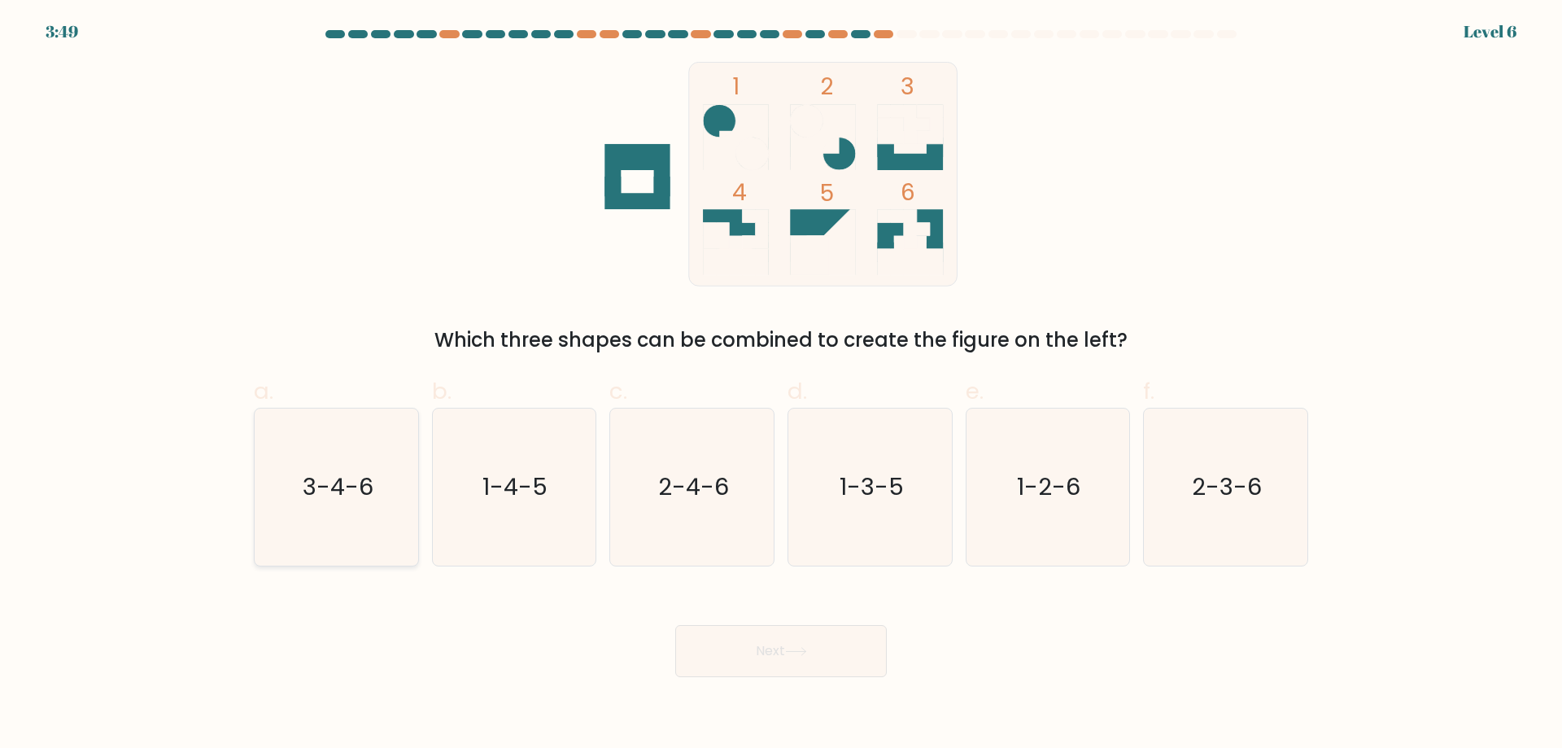
click at [345, 482] on text "3-4-6" at bounding box center [338, 486] width 71 height 33
click at [781, 385] on input "a. 3-4-6" at bounding box center [781, 379] width 1 height 11
radio input "true"
click at [824, 627] on button "Next" at bounding box center [781, 651] width 212 height 52
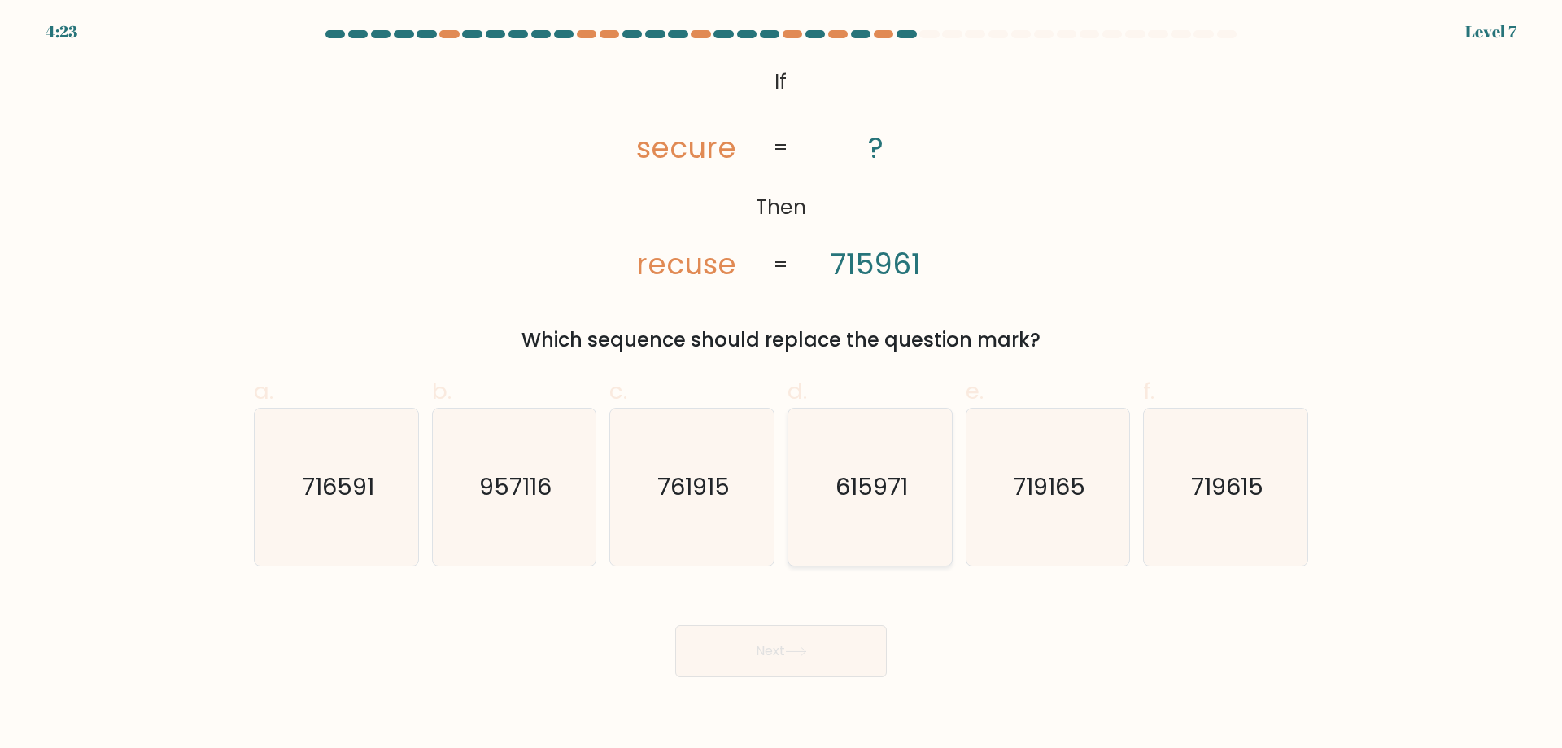
click at [907, 479] on text "615971" at bounding box center [872, 486] width 72 height 33
click at [782, 385] on input "d. 615971" at bounding box center [781, 379] width 1 height 11
radio input "true"
click at [773, 637] on button "Next" at bounding box center [781, 651] width 212 height 52
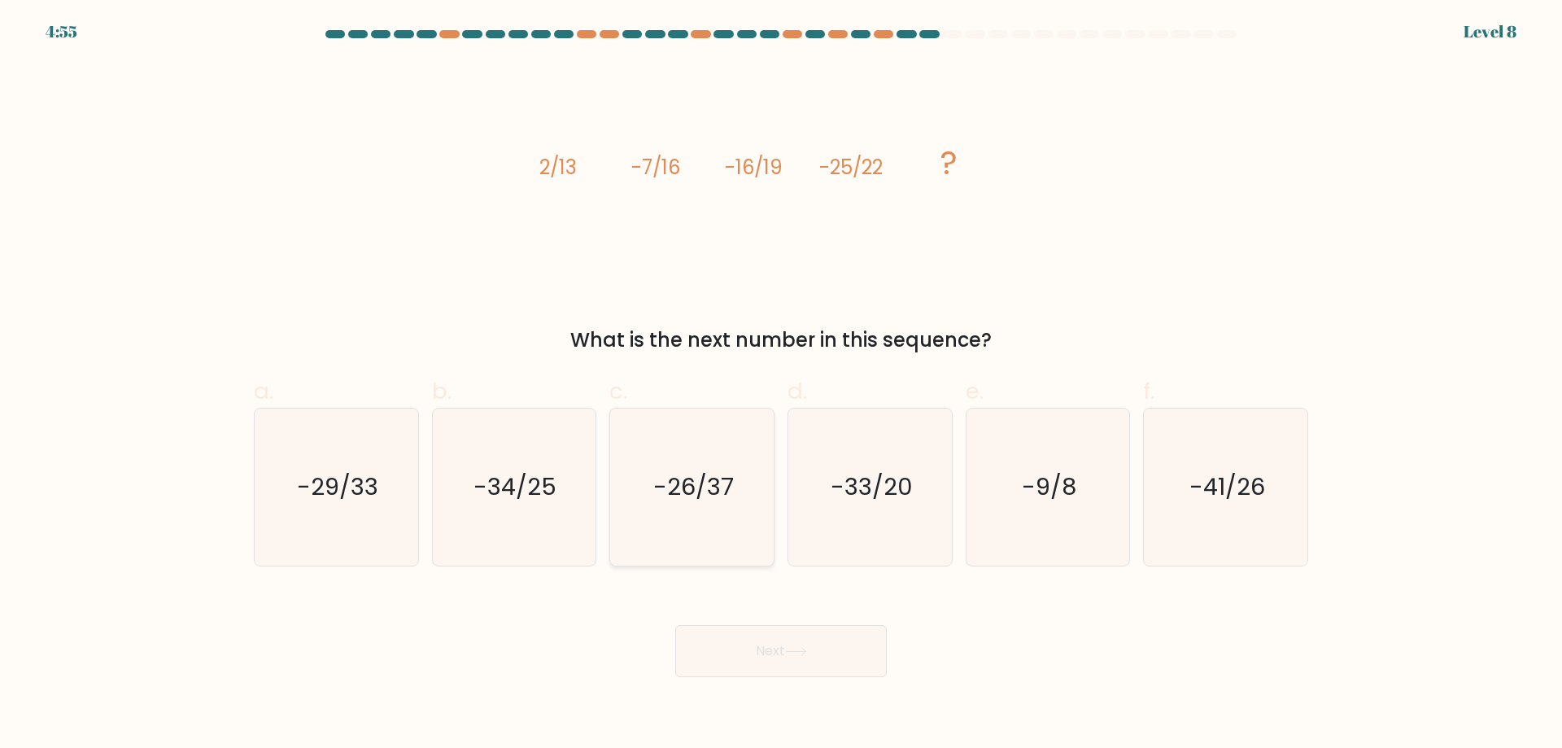
click at [673, 474] on text "-26/37" at bounding box center [693, 486] width 81 height 33
click at [781, 385] on input "c. -26/37" at bounding box center [781, 379] width 1 height 11
radio input "true"
click at [790, 667] on button "Next" at bounding box center [781, 651] width 212 height 52
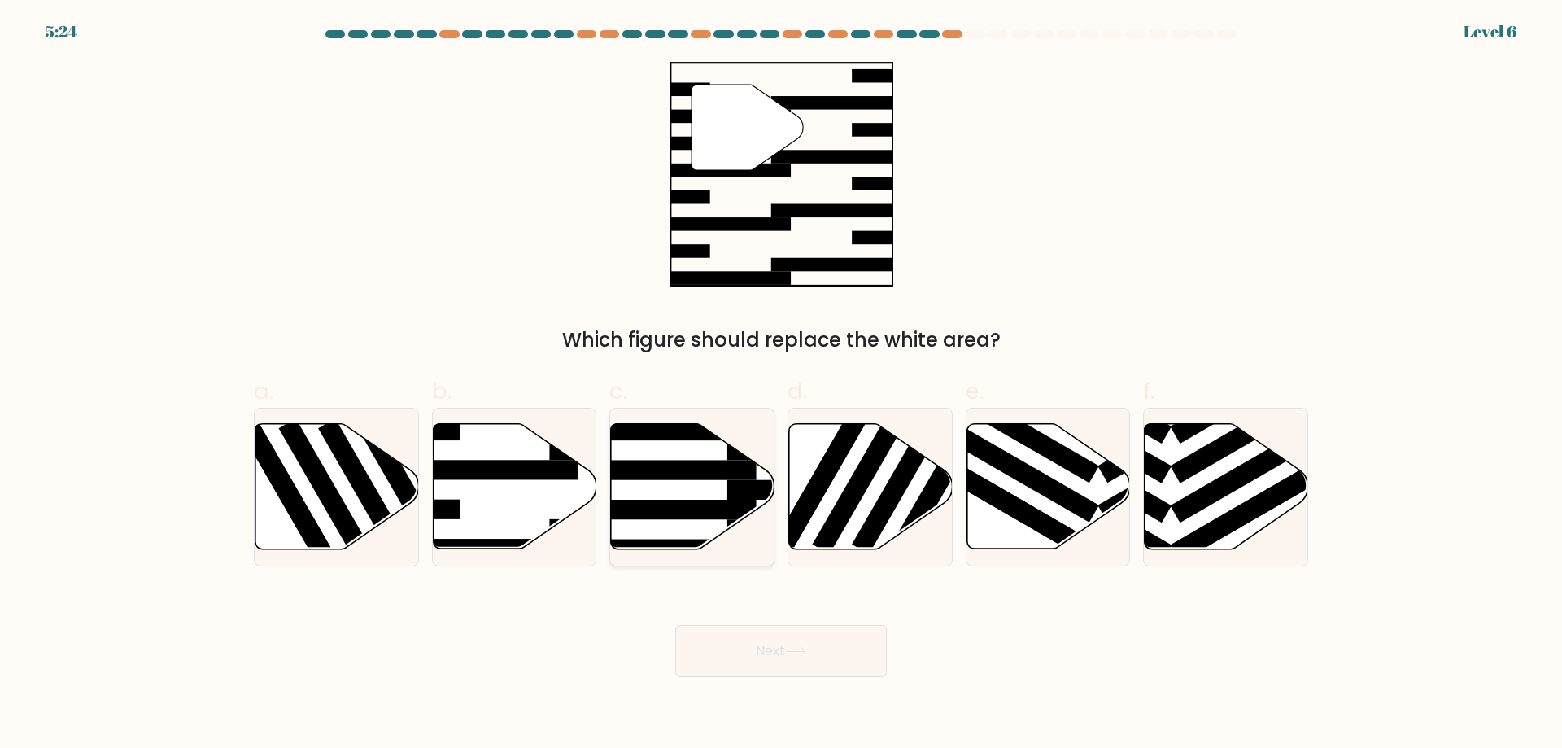
click at [678, 487] on icon at bounding box center [693, 486] width 164 height 125
click at [781, 385] on input "c." at bounding box center [781, 379] width 1 height 11
radio input "true"
click at [780, 629] on button "Next" at bounding box center [781, 651] width 212 height 52
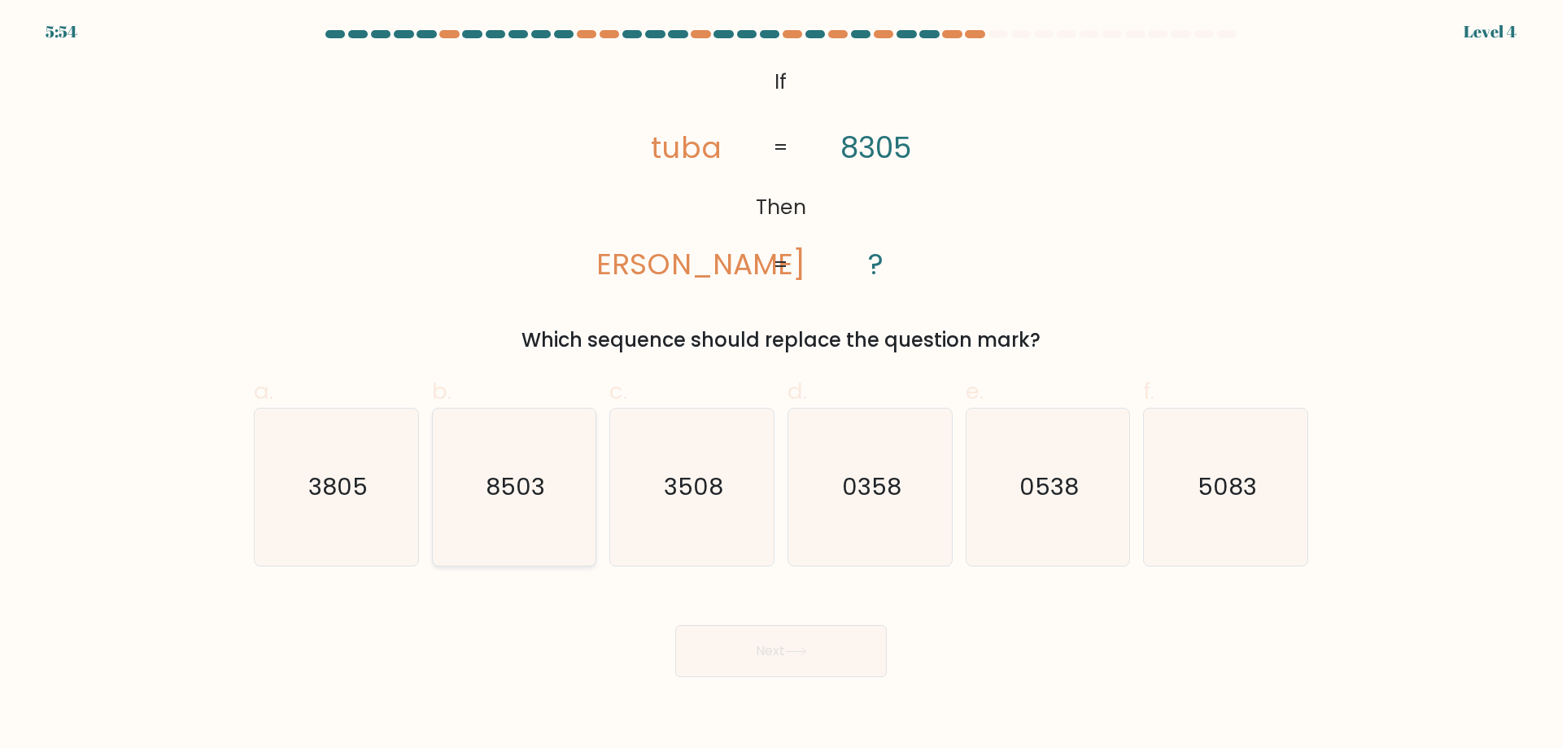
click at [519, 483] on text "8503" at bounding box center [515, 486] width 59 height 33
click at [781, 385] on input "b. 8503" at bounding box center [781, 379] width 1 height 11
radio input "true"
click at [758, 645] on button "Next" at bounding box center [781, 651] width 212 height 52
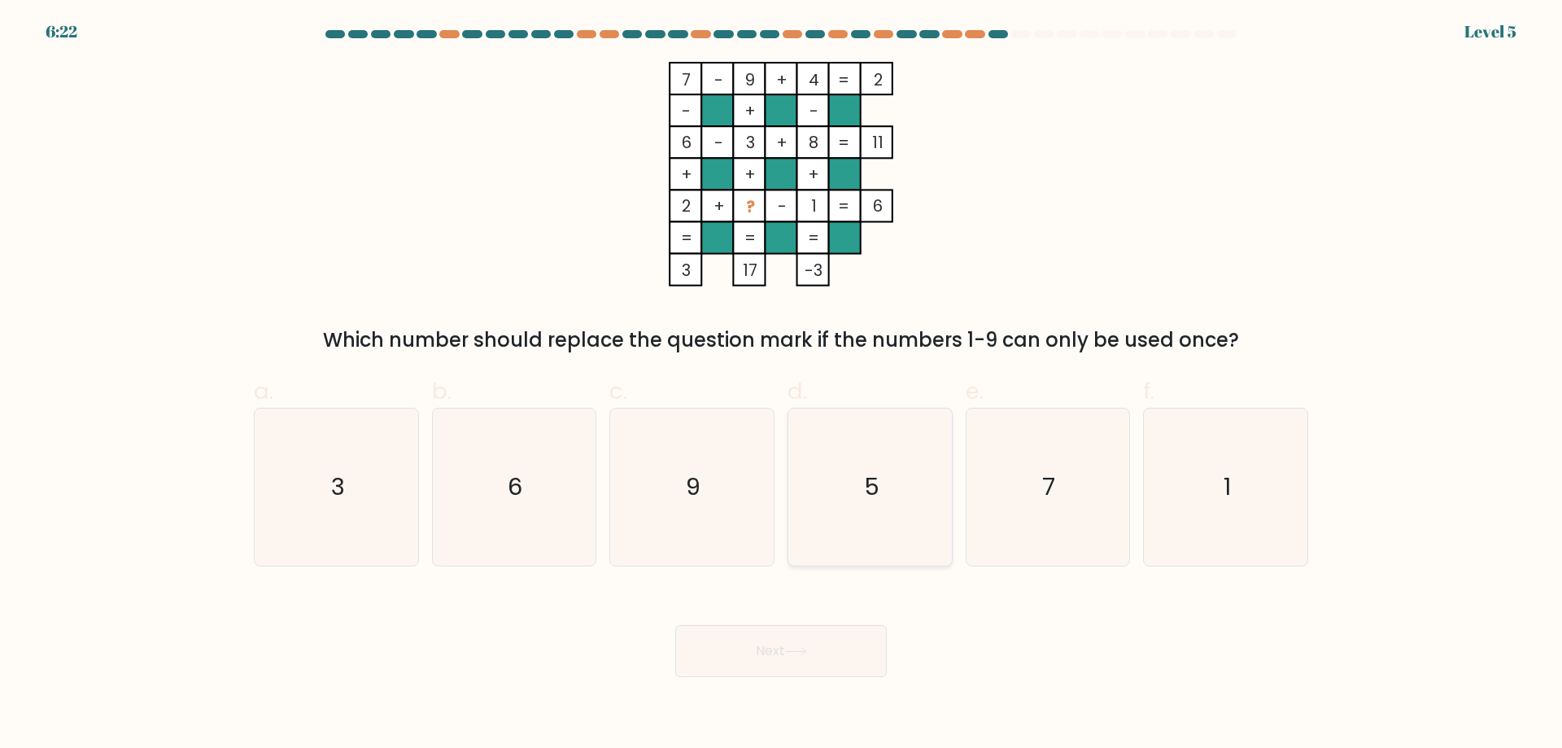
click at [920, 485] on icon "5" at bounding box center [870, 487] width 157 height 157
click at [782, 385] on input "d. 5" at bounding box center [781, 379] width 1 height 11
radio input "true"
click at [831, 630] on button "Next" at bounding box center [781, 651] width 212 height 52
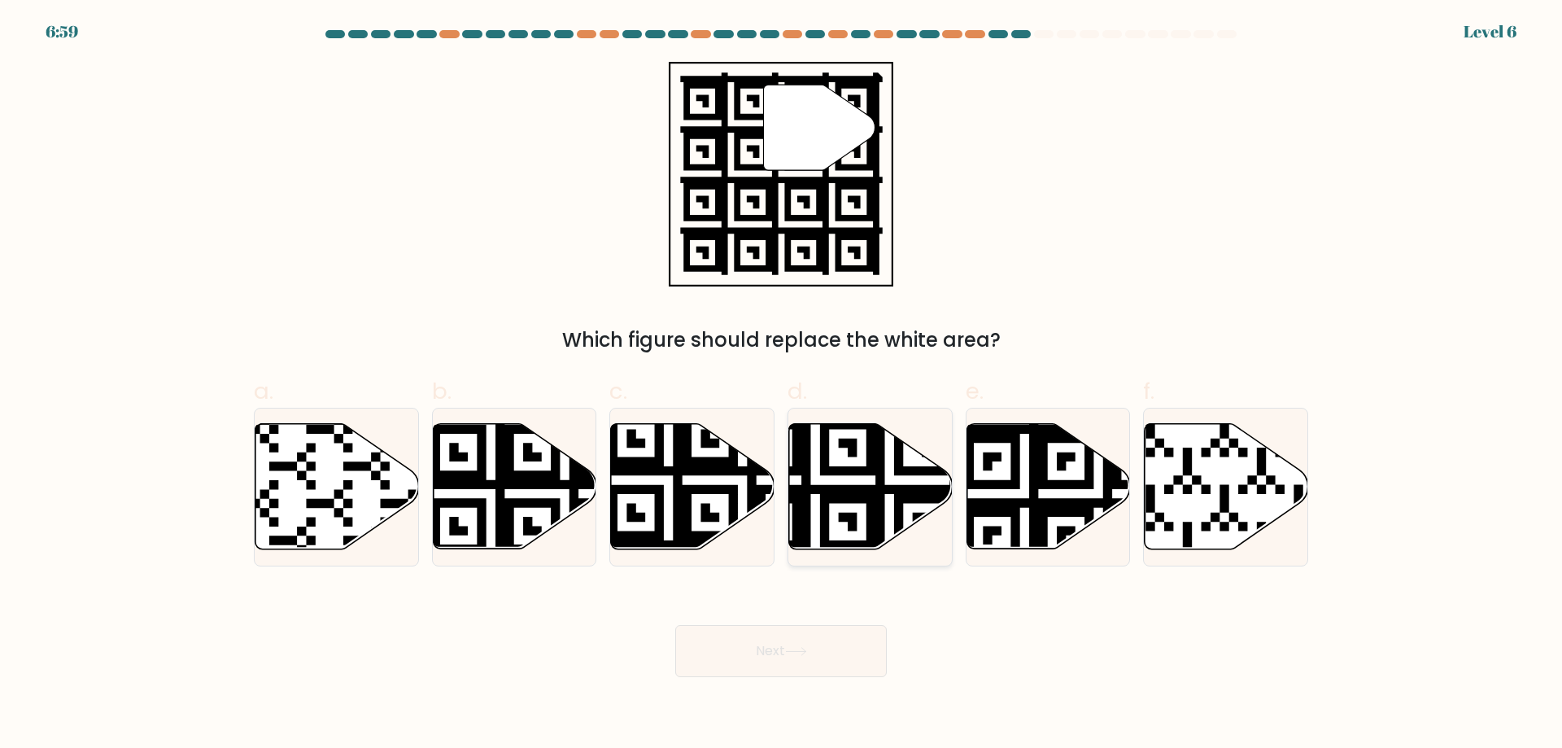
click at [829, 490] on icon at bounding box center [815, 554] width 296 height 296
click at [782, 385] on input "d." at bounding box center [781, 379] width 1 height 11
radio input "true"
click at [785, 640] on button "Next" at bounding box center [781, 651] width 212 height 52
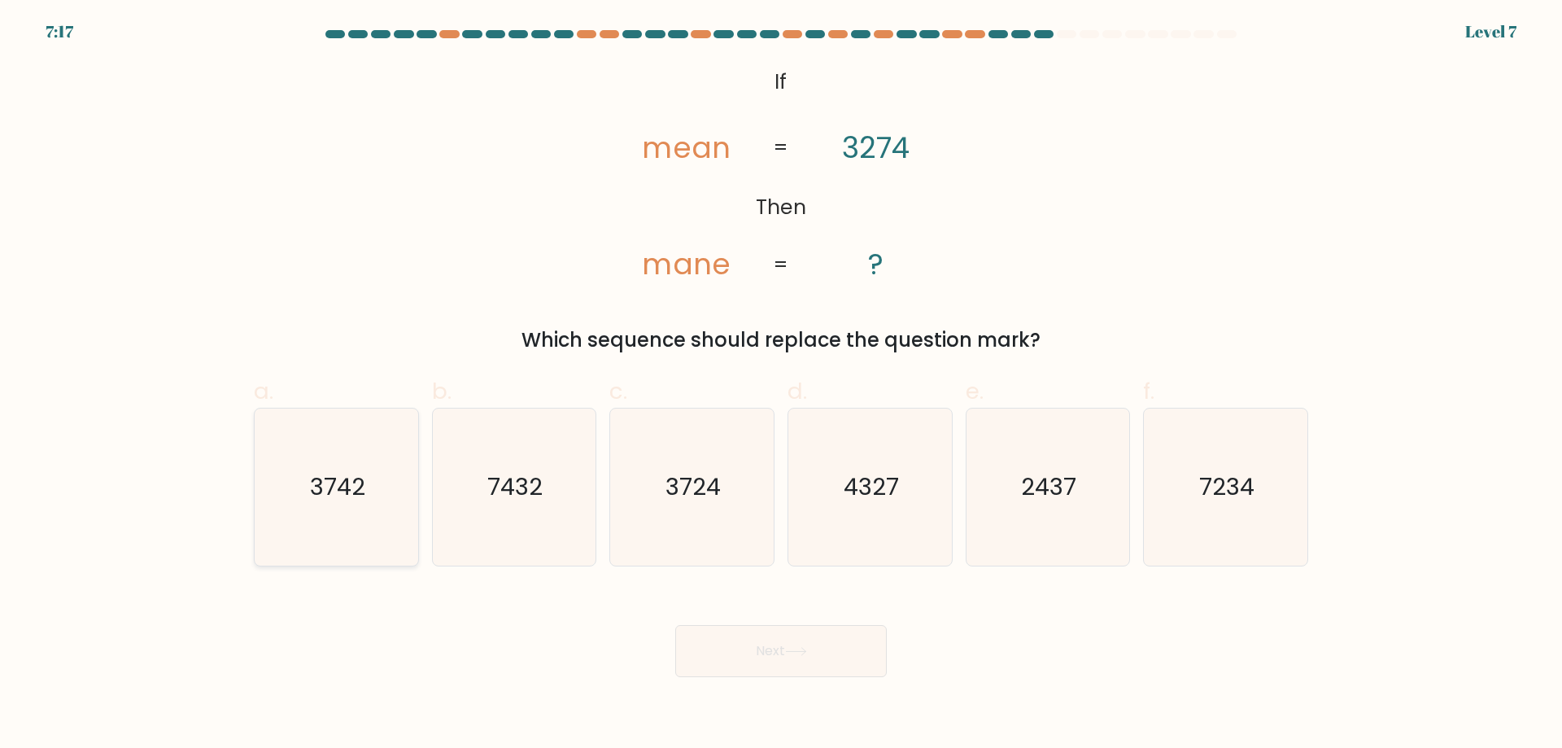
click at [352, 479] on text "3742" at bounding box center [337, 486] width 55 height 33
click at [781, 385] on input "a. 3742" at bounding box center [781, 379] width 1 height 11
radio input "true"
click at [755, 632] on button "Next" at bounding box center [781, 651] width 212 height 52
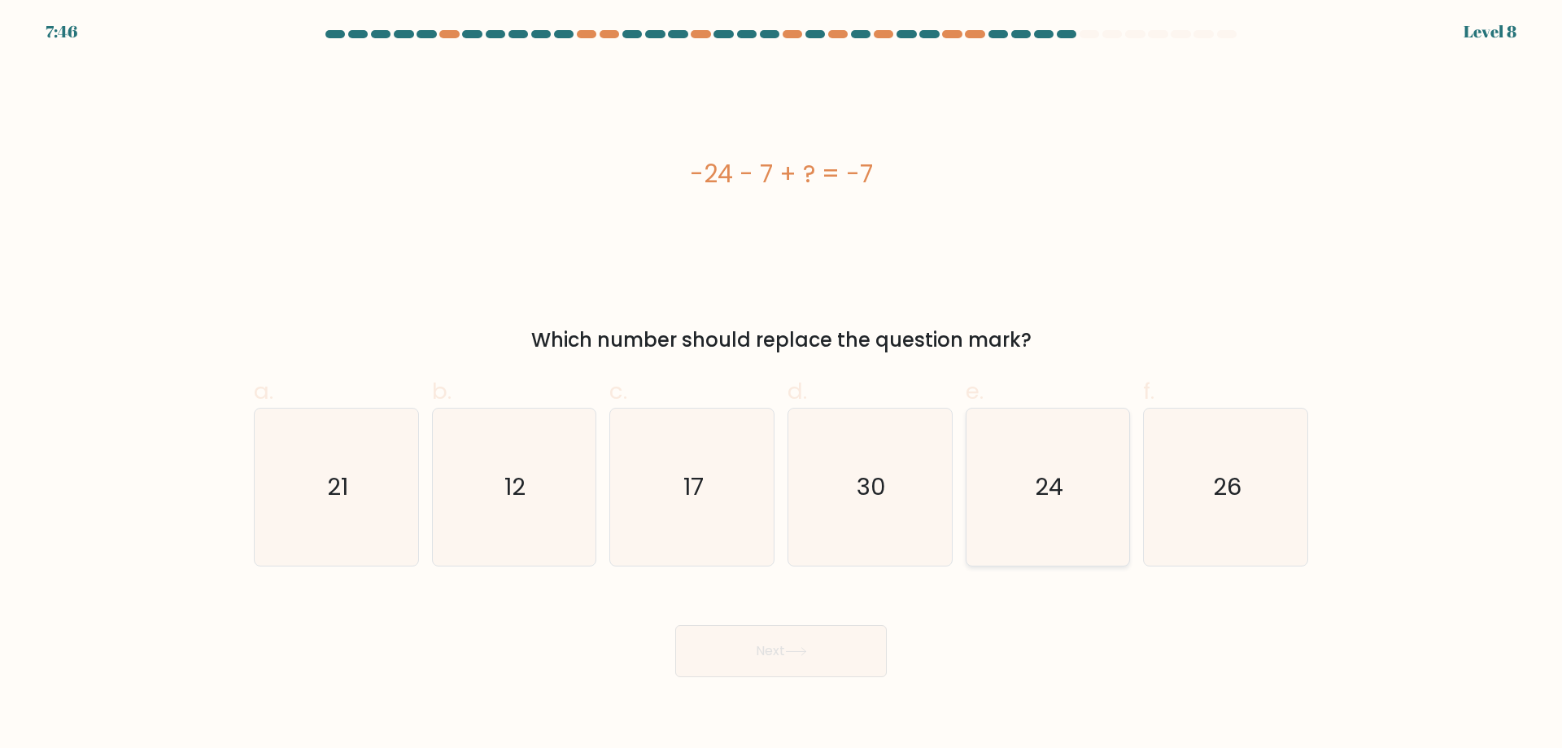
click at [1121, 470] on icon "24" at bounding box center [1047, 487] width 157 height 157
click at [782, 385] on input "e. 24" at bounding box center [781, 379] width 1 height 11
radio input "true"
click at [783, 671] on button "Next" at bounding box center [781, 651] width 212 height 52
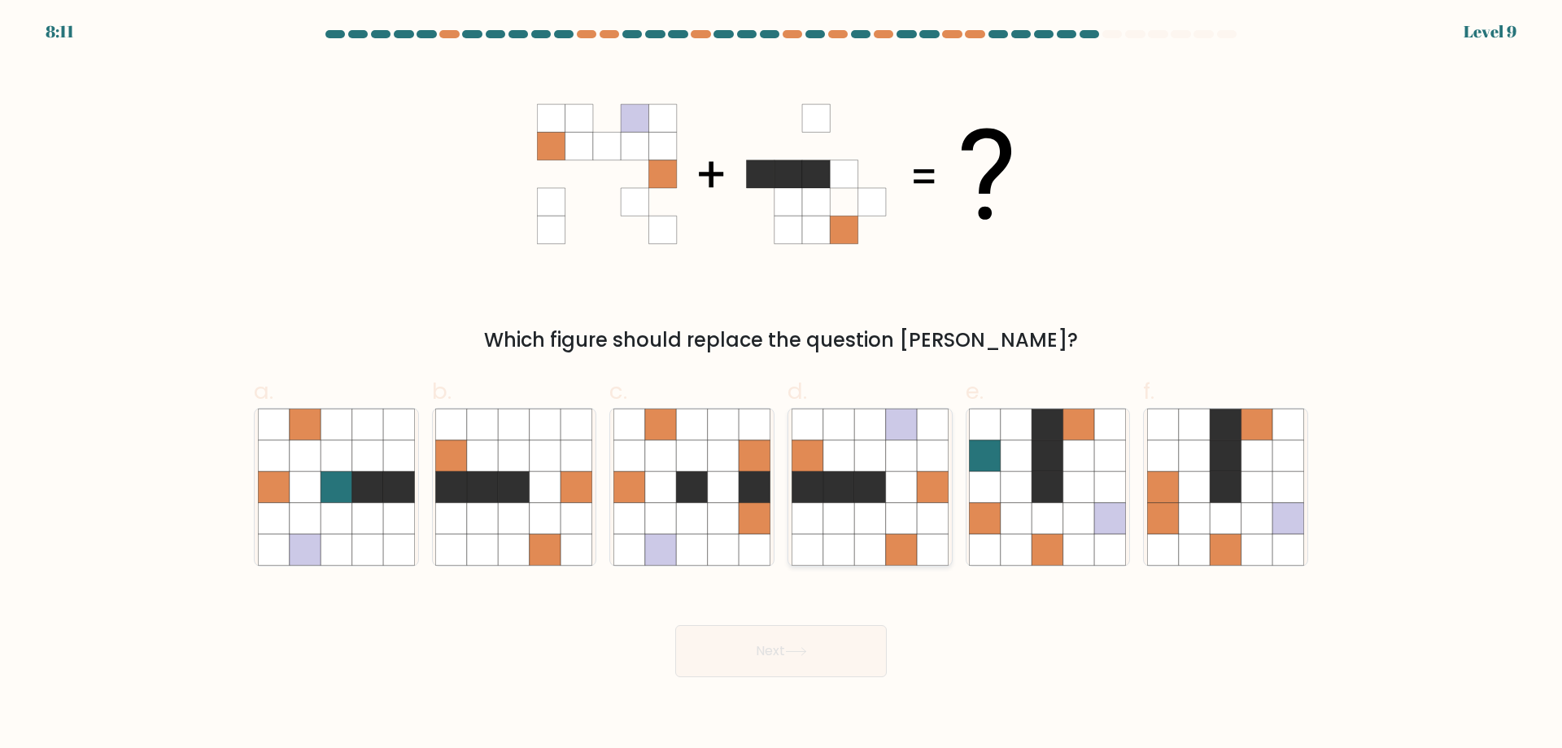
click at [897, 455] on icon at bounding box center [901, 455] width 31 height 31
click at [782, 385] on input "d." at bounding box center [781, 379] width 1 height 11
radio input "true"
click at [795, 650] on icon at bounding box center [796, 651] width 22 height 9
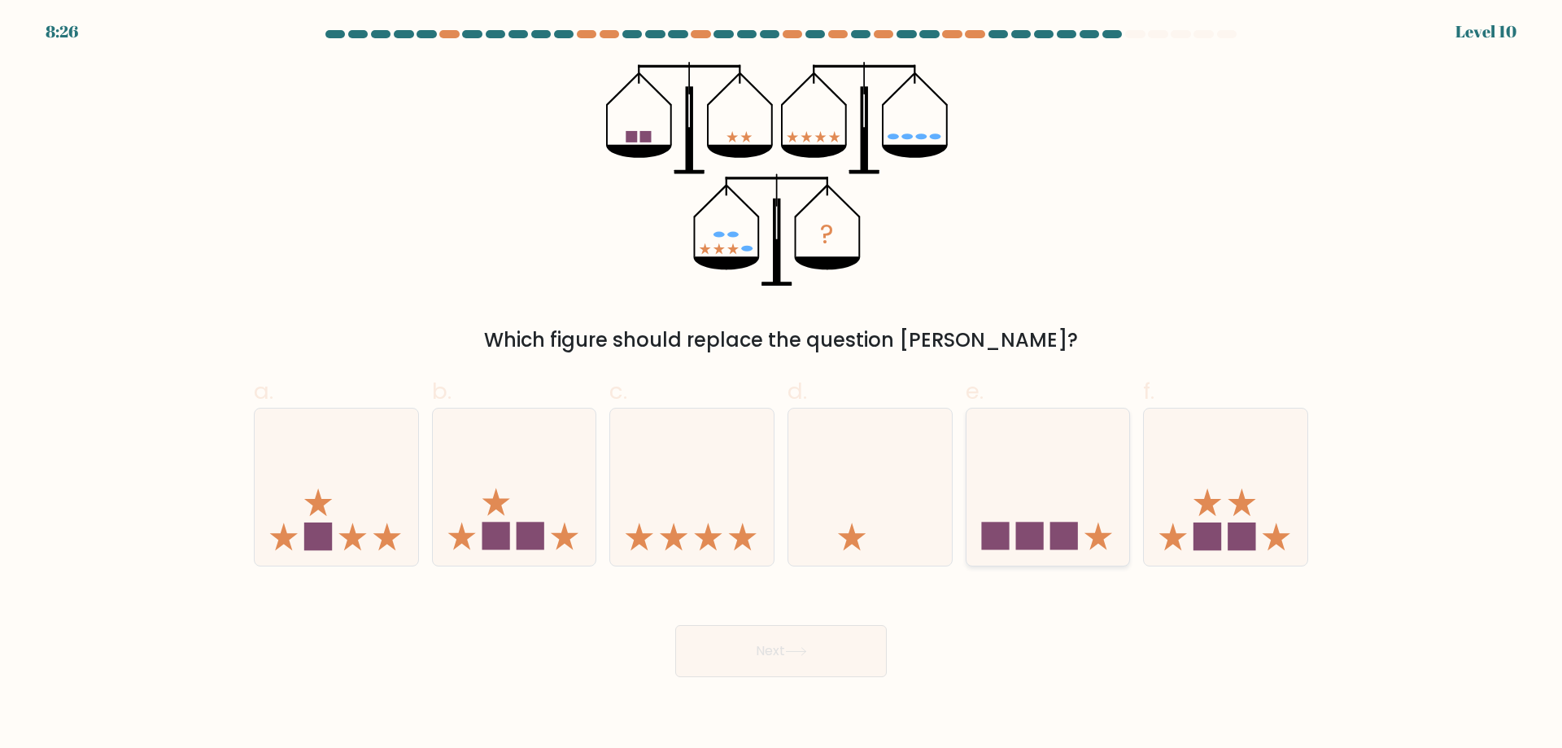
click at [1006, 491] on icon at bounding box center [1049, 486] width 164 height 135
click at [782, 385] on input "e." at bounding box center [781, 379] width 1 height 11
radio input "true"
click at [849, 662] on button "Next" at bounding box center [781, 651] width 212 height 52
click at [767, 642] on button "Next" at bounding box center [781, 651] width 212 height 52
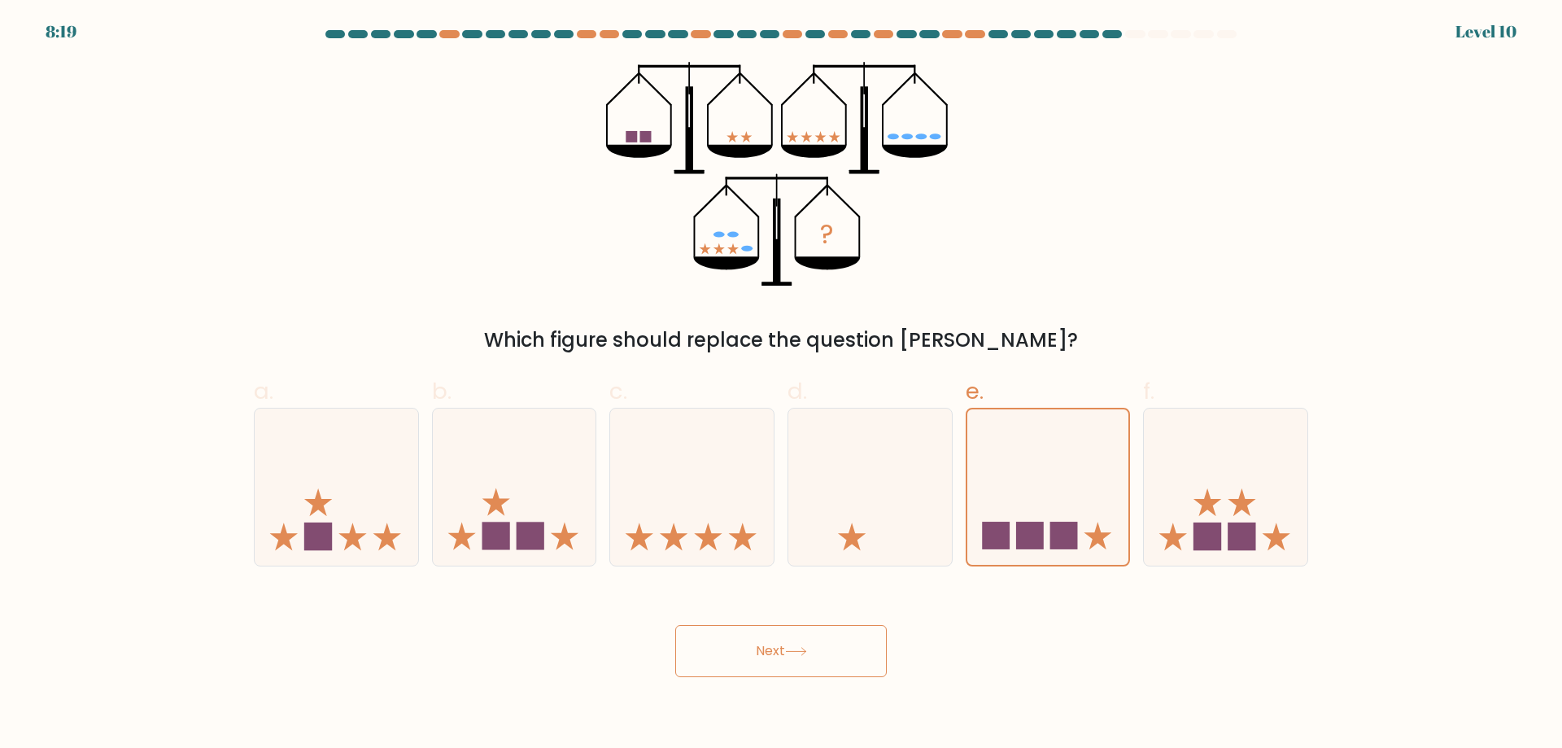
click at [757, 651] on button "Next" at bounding box center [781, 651] width 212 height 52
click at [1019, 481] on icon at bounding box center [1049, 487] width 162 height 134
click at [782, 385] on input "e." at bounding box center [781, 379] width 1 height 11
click at [790, 647] on button "Next" at bounding box center [781, 651] width 212 height 52
click at [1069, 418] on div at bounding box center [1048, 487] width 165 height 159
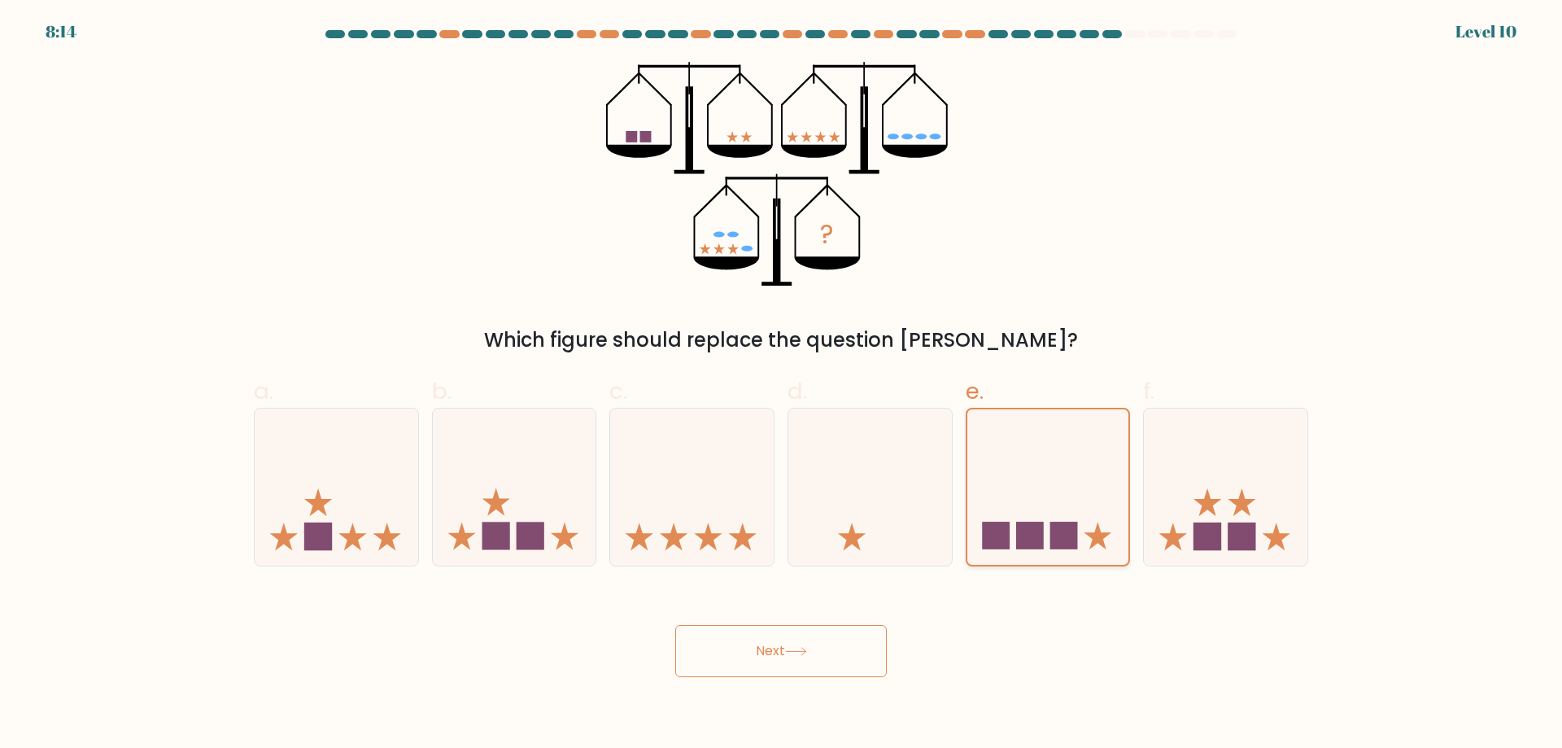
click at [782, 385] on input "e." at bounding box center [781, 379] width 1 height 11
click at [823, 636] on button "Next" at bounding box center [781, 651] width 212 height 52
